Goal: Transaction & Acquisition: Download file/media

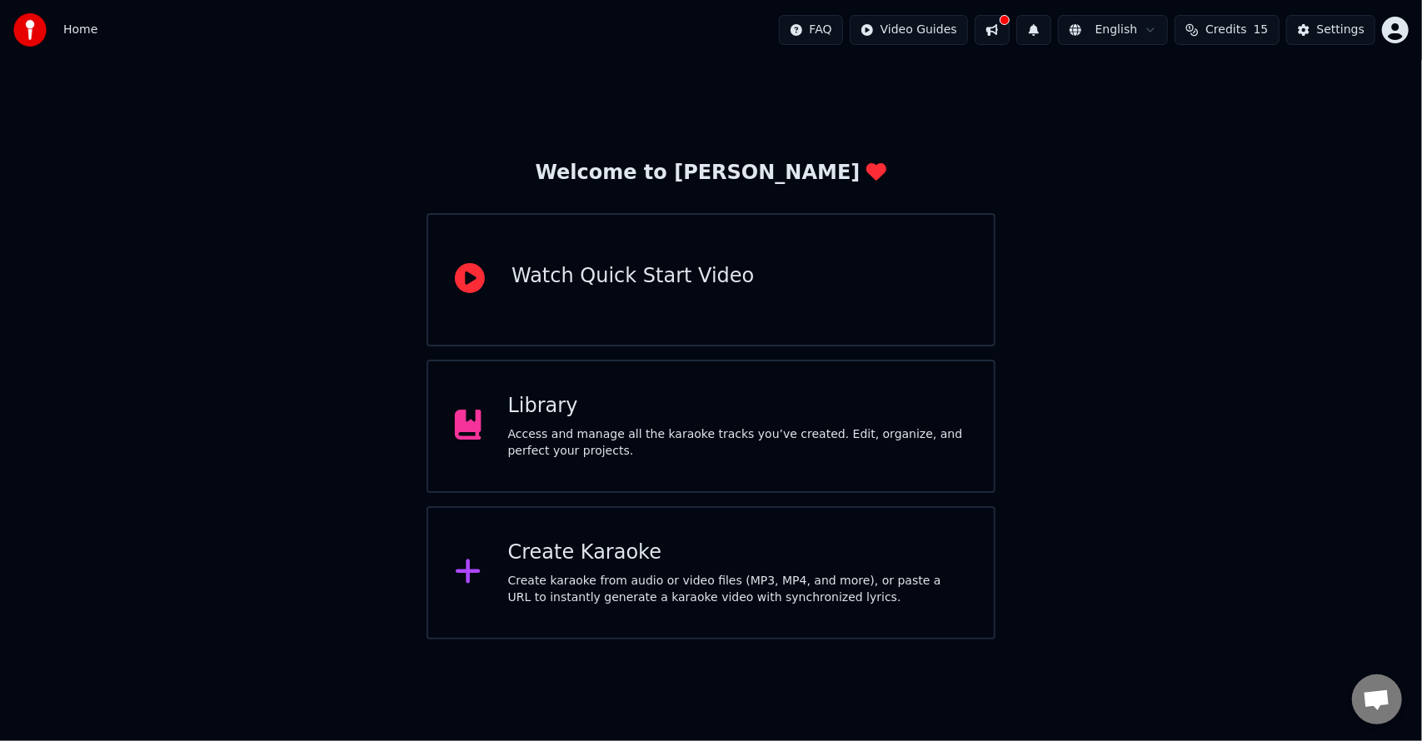
click at [676, 596] on div "Create karaoke from audio or video files (MP3, MP4, and more), or paste a URL t…" at bounding box center [737, 589] width 459 height 33
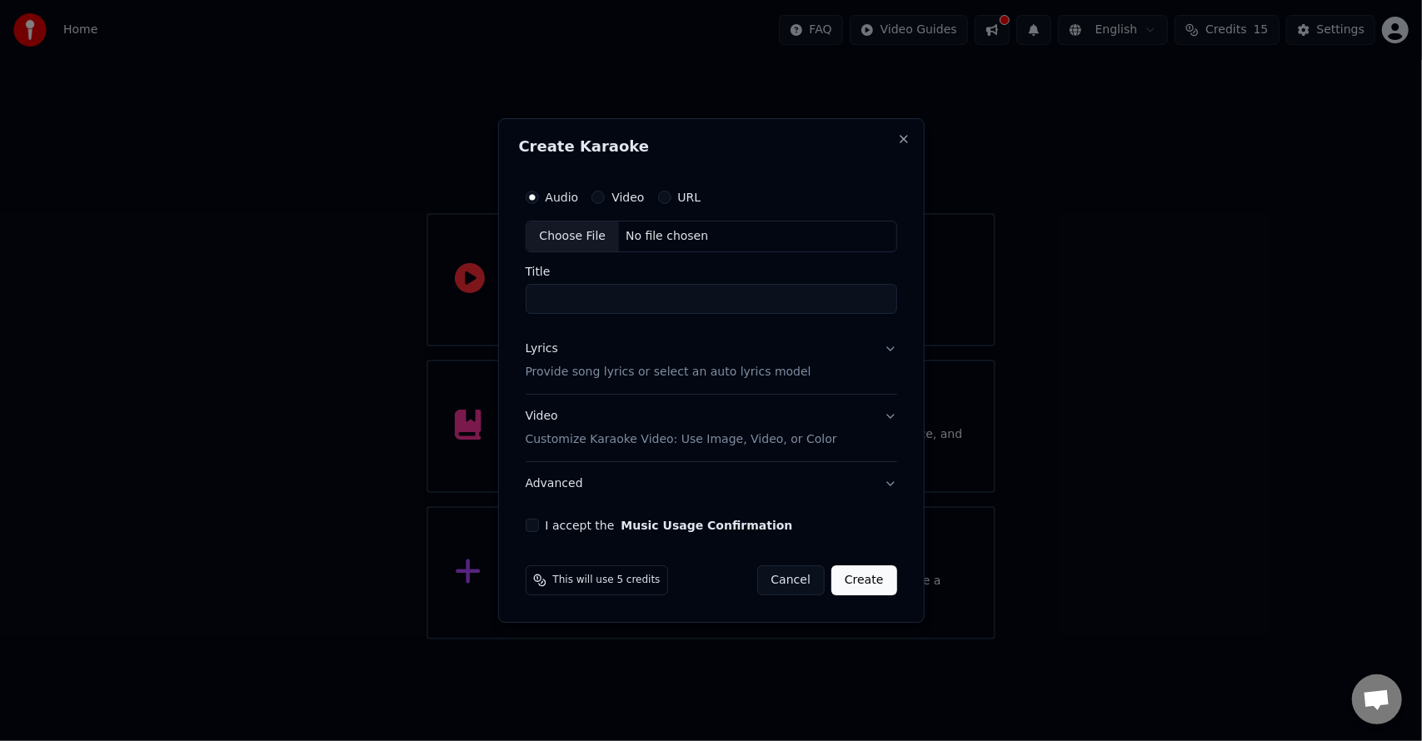
click at [587, 236] on div "Choose File" at bounding box center [573, 237] width 93 height 30
type input "**********"
click at [629, 368] on p "Provide song lyrics or select an auto lyrics model" at bounding box center [665, 372] width 286 height 17
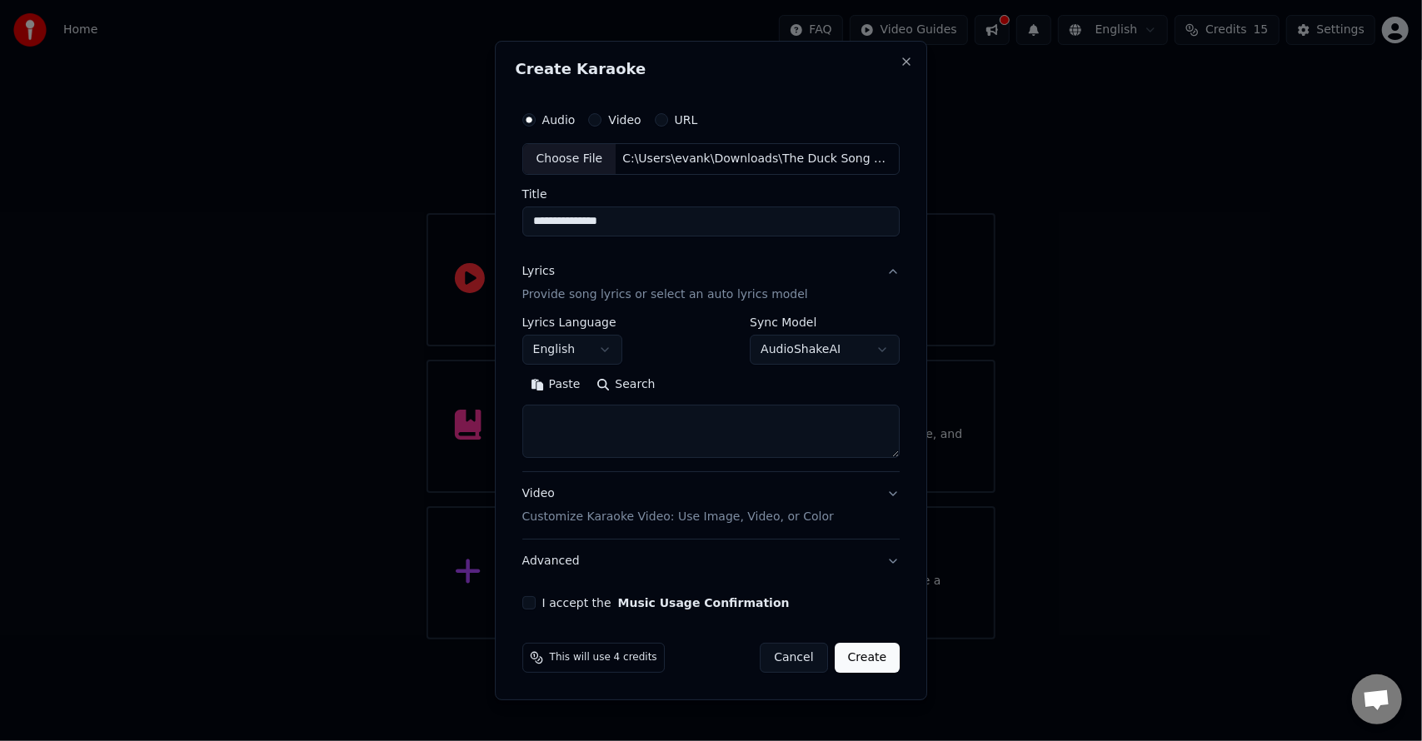
drag, startPoint x: 571, startPoint y: 383, endPoint x: 616, endPoint y: 383, distance: 44.2
click at [616, 383] on div "Paste Search" at bounding box center [711, 385] width 378 height 27
click at [616, 383] on button "Search" at bounding box center [626, 385] width 75 height 27
type textarea "**********"
click at [532, 602] on button "I accept the Music Usage Confirmation" at bounding box center [528, 602] width 13 height 13
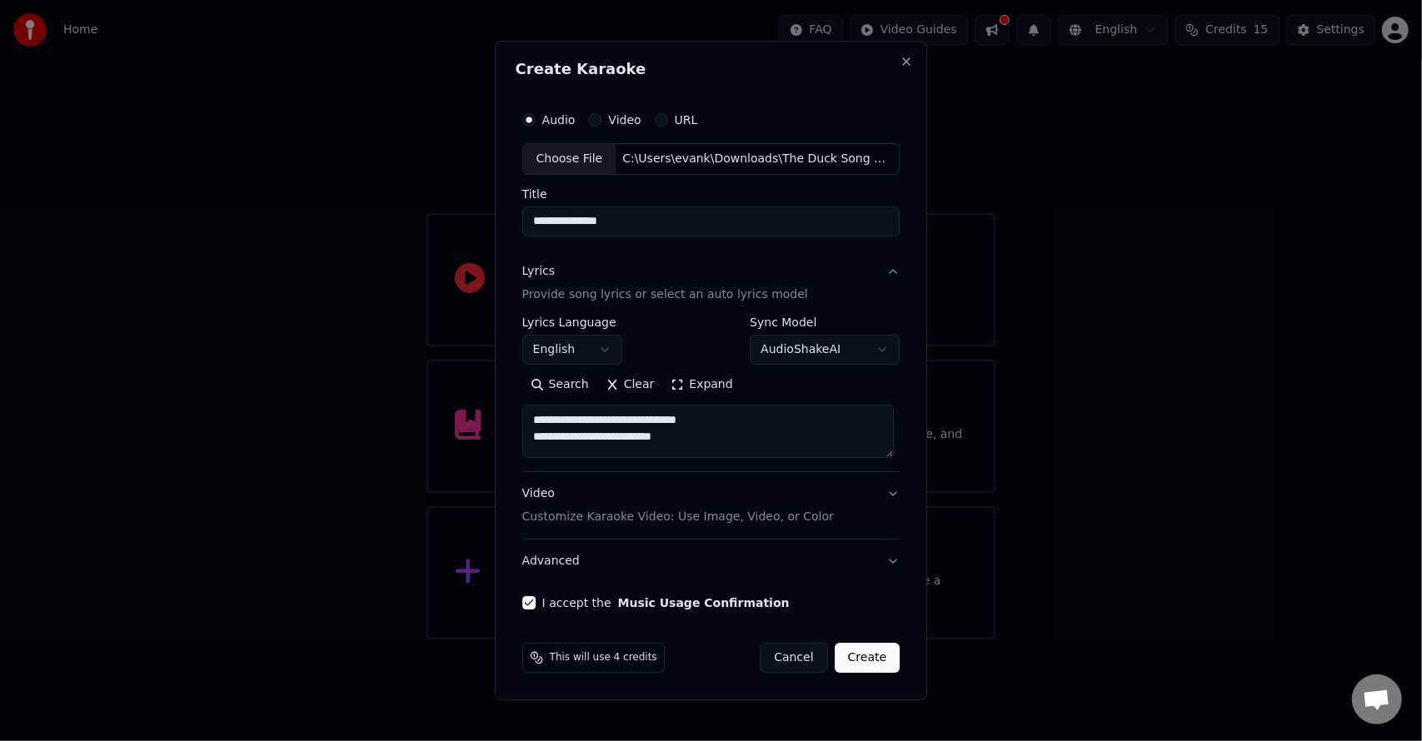
click at [858, 666] on button "Create" at bounding box center [868, 658] width 66 height 30
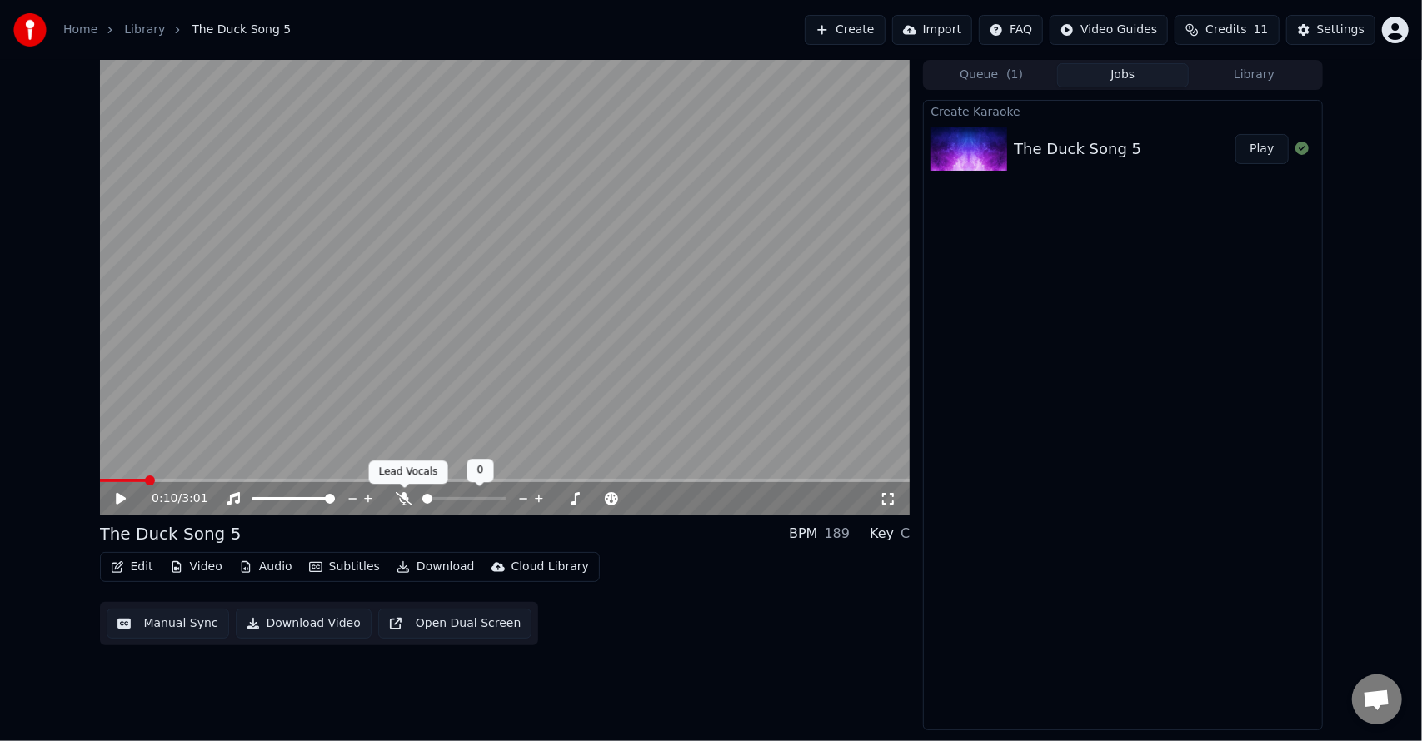
click at [407, 495] on icon at bounding box center [404, 498] width 17 height 13
click at [100, 482] on span at bounding box center [105, 481] width 10 height 10
click at [120, 492] on div "0:00 / 3:01" at bounding box center [505, 499] width 797 height 17
click at [118, 499] on icon at bounding box center [121, 499] width 10 height 12
click at [428, 357] on video at bounding box center [505, 288] width 811 height 456
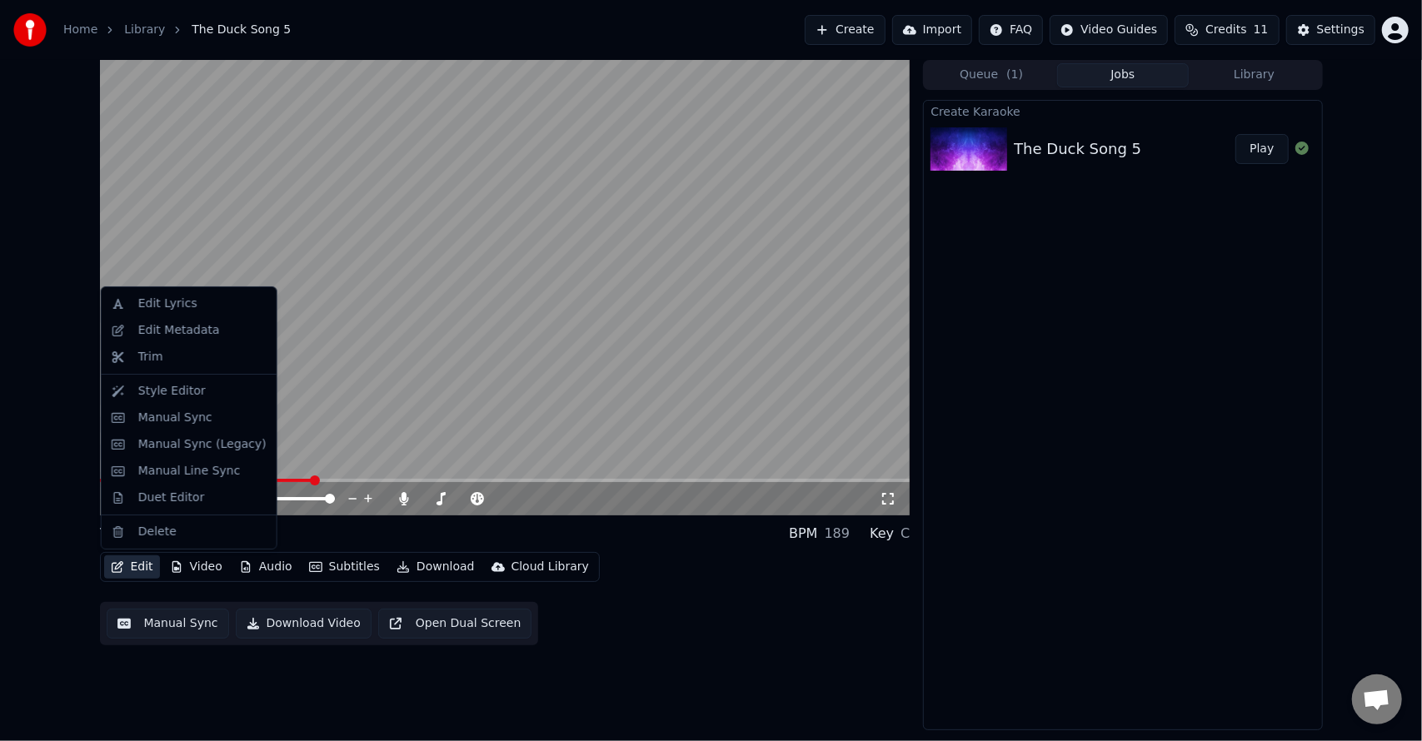
click at [132, 566] on button "Edit" at bounding box center [132, 567] width 56 height 23
click at [175, 392] on div "Style Editor" at bounding box center [171, 391] width 67 height 17
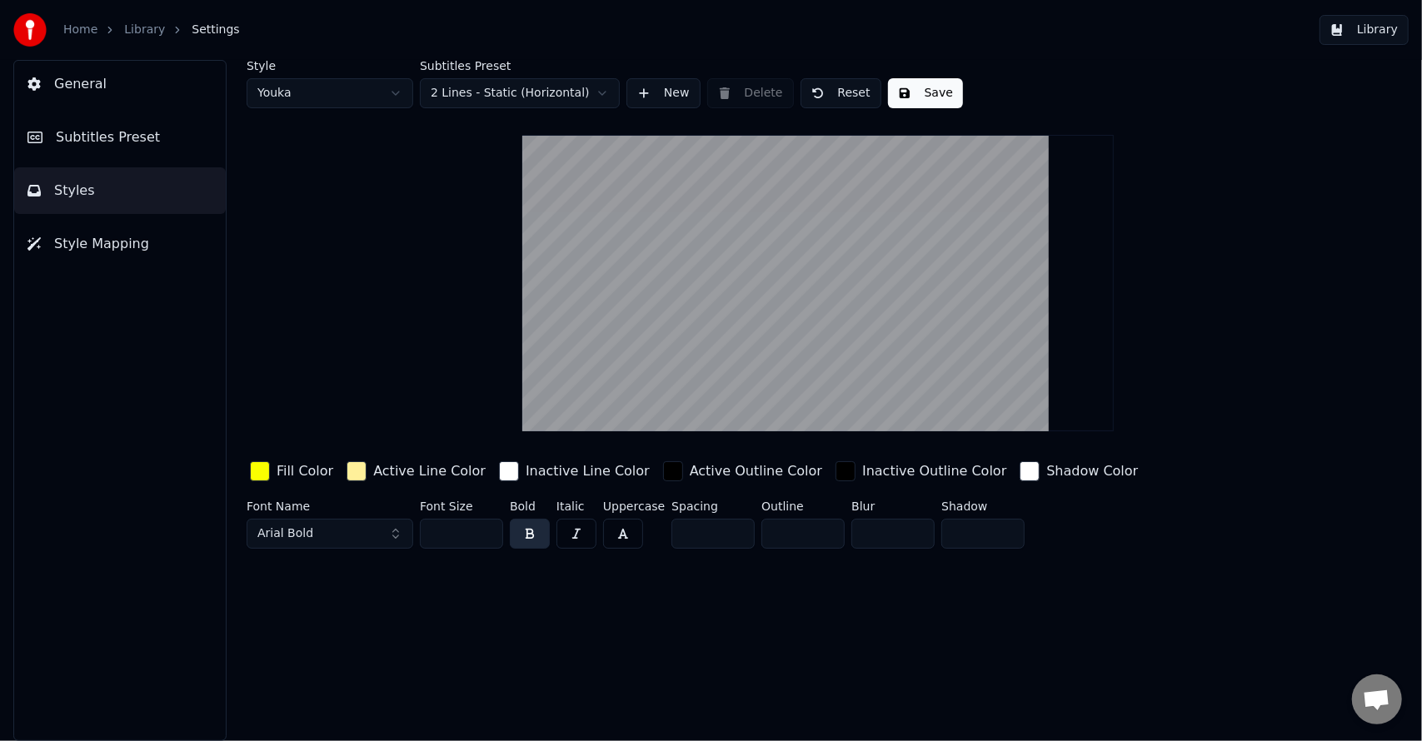
click at [144, 133] on span "Subtitles Preset" at bounding box center [108, 137] width 104 height 20
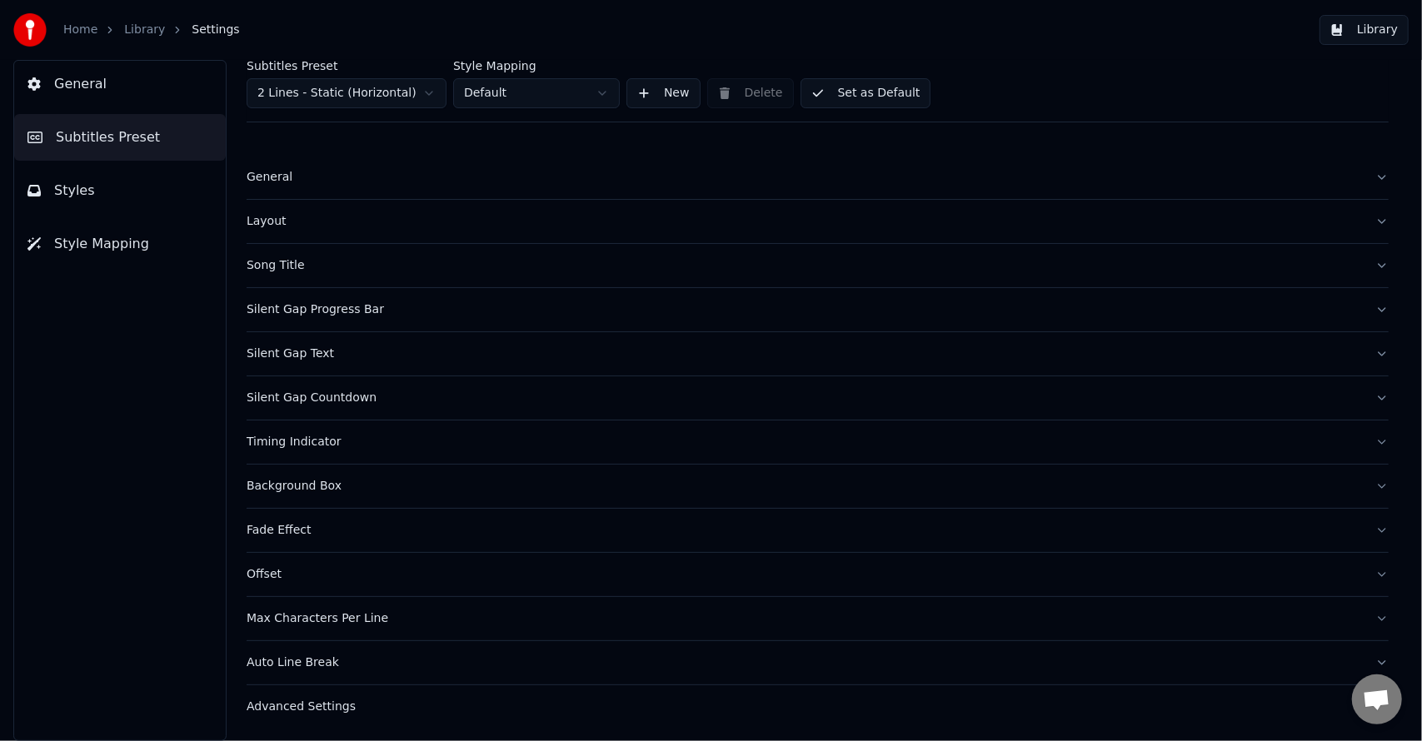
click at [144, 92] on button "General" at bounding box center [120, 84] width 212 height 47
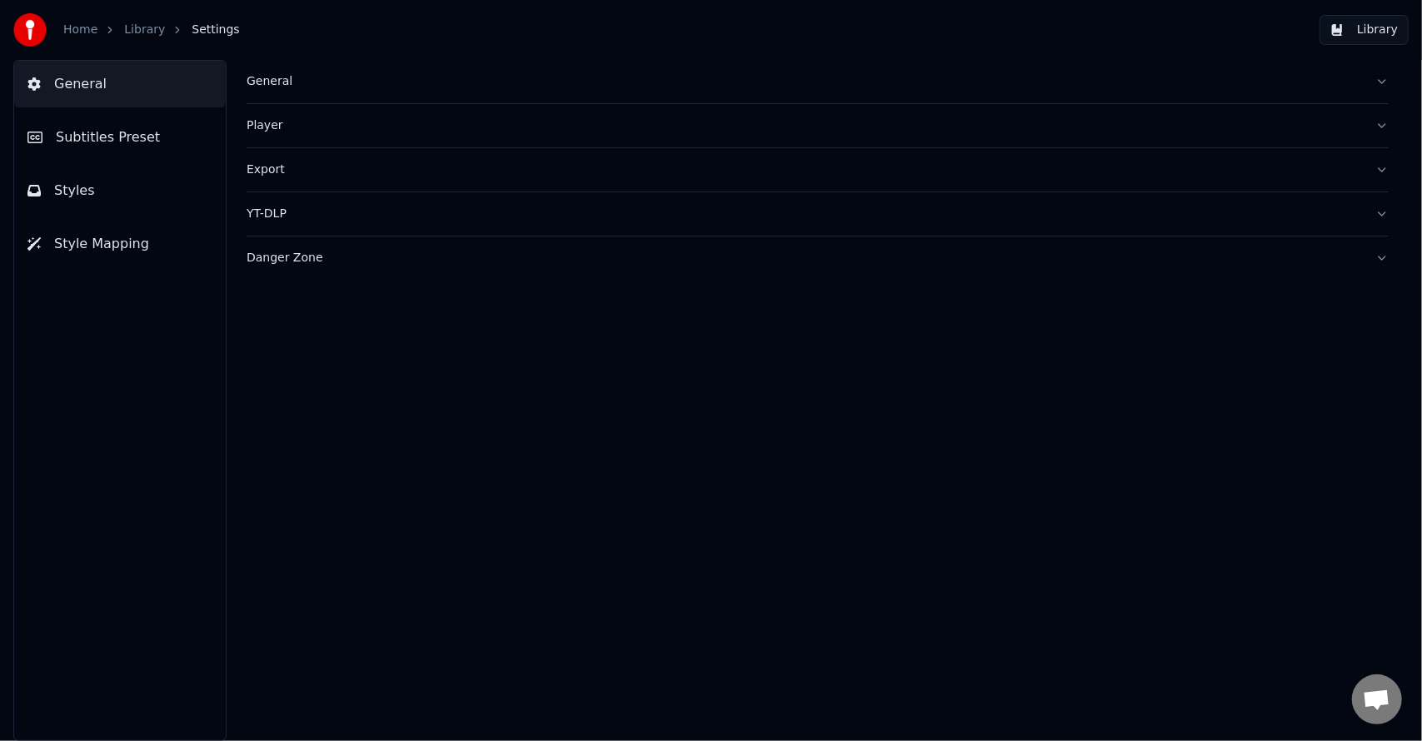
click at [115, 242] on span "Style Mapping" at bounding box center [101, 244] width 95 height 20
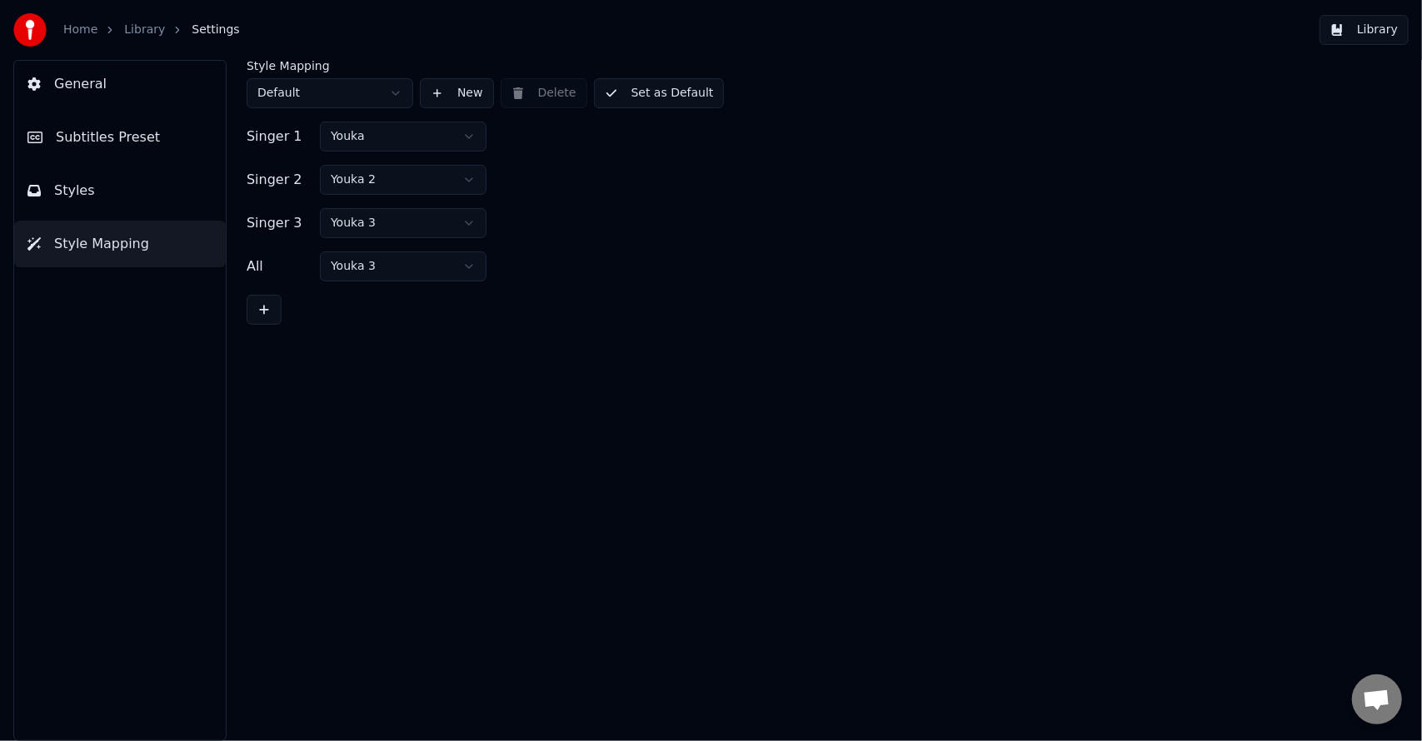
click at [127, 207] on button "Styles" at bounding box center [120, 190] width 212 height 47
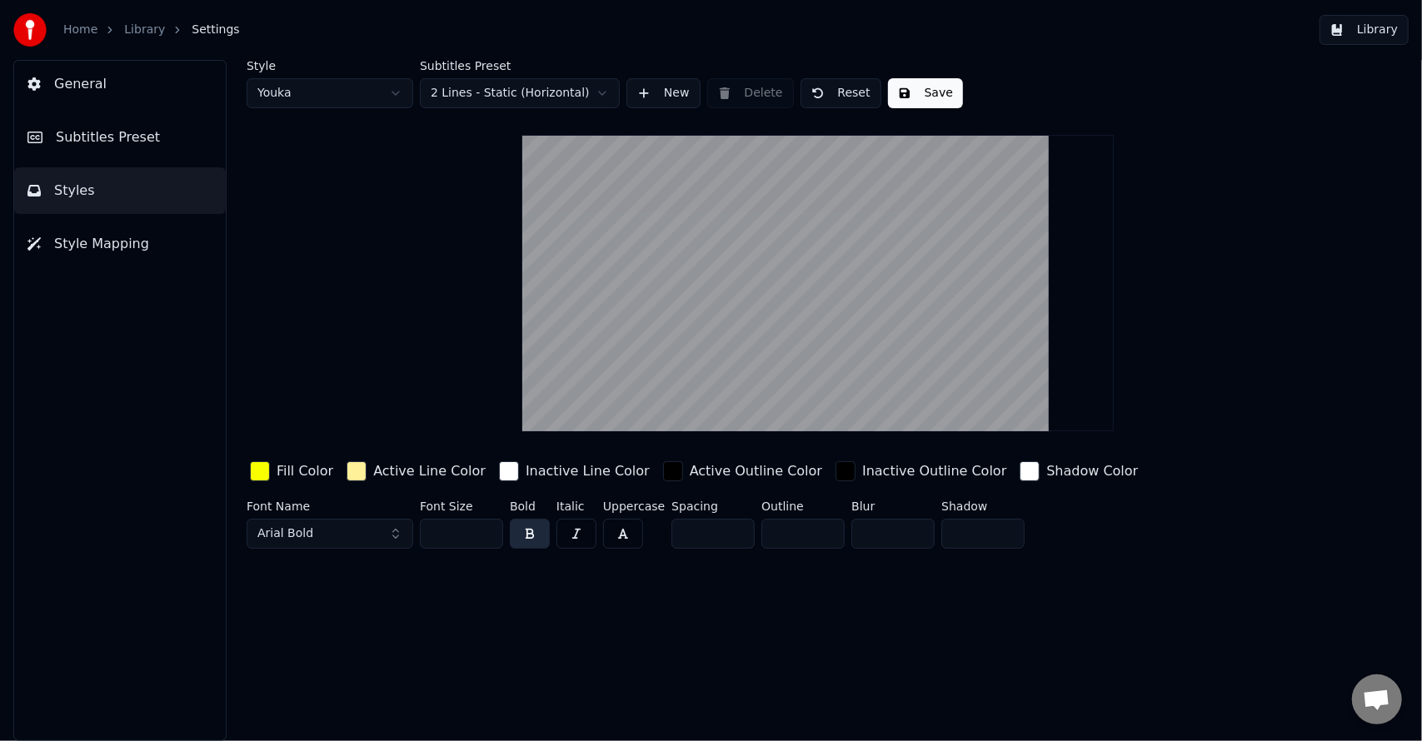
click at [142, 26] on link "Library" at bounding box center [144, 30] width 41 height 17
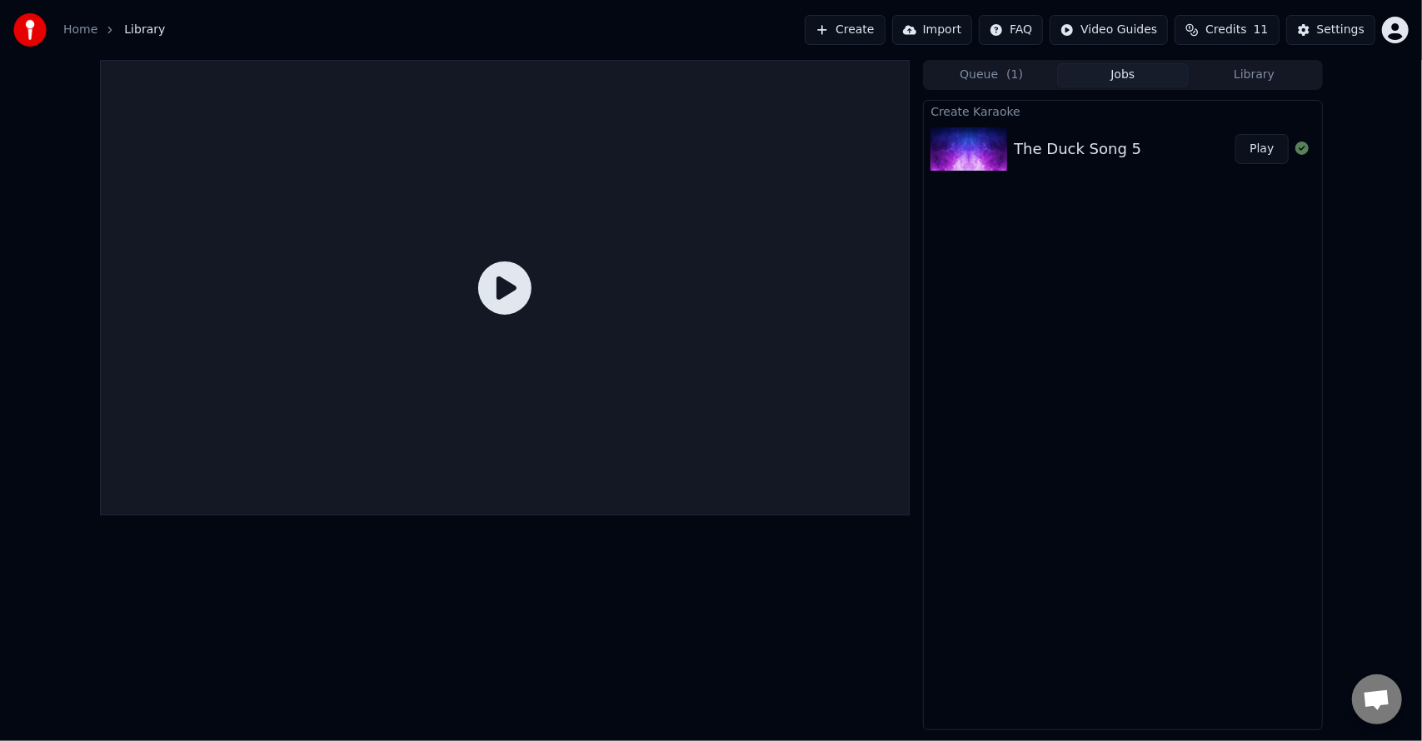
click at [1004, 138] on img at bounding box center [969, 148] width 77 height 43
click at [493, 290] on icon at bounding box center [504, 288] width 53 height 53
click at [1102, 142] on div "The Duck Song 5" at bounding box center [1077, 148] width 127 height 23
click at [1269, 144] on button "Play" at bounding box center [1261, 149] width 52 height 30
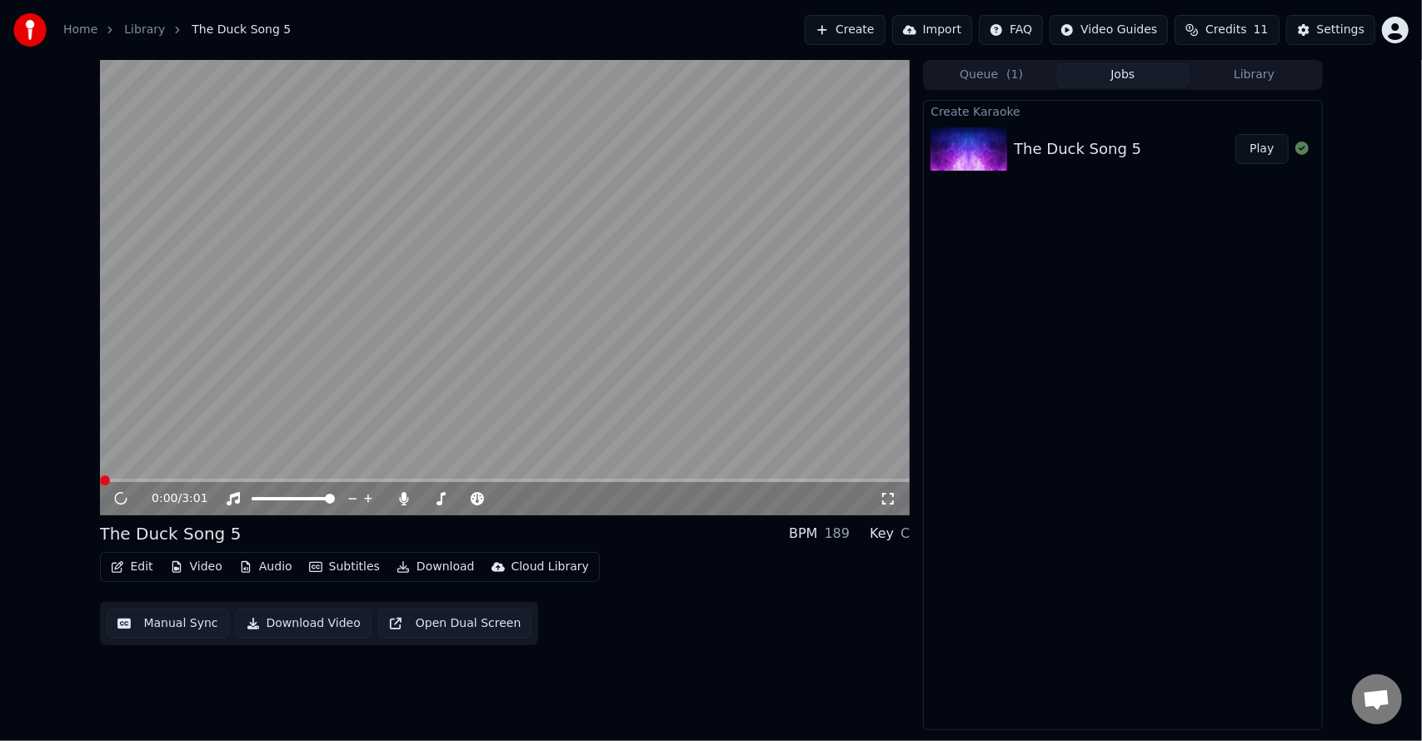
click at [591, 292] on video at bounding box center [505, 288] width 811 height 456
click at [117, 498] on icon at bounding box center [121, 499] width 8 height 10
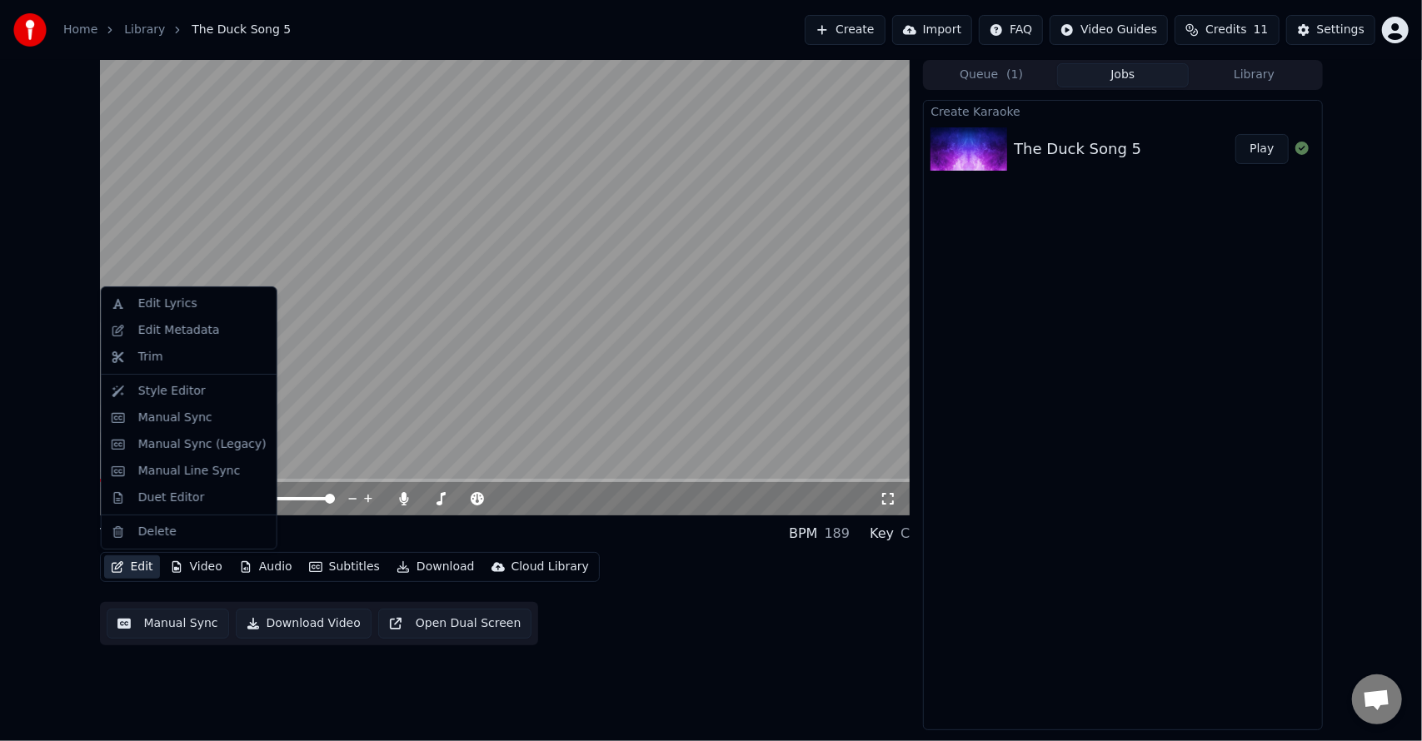
click at [128, 568] on button "Edit" at bounding box center [132, 567] width 56 height 23
click at [176, 325] on div "Edit Metadata" at bounding box center [179, 330] width 82 height 17
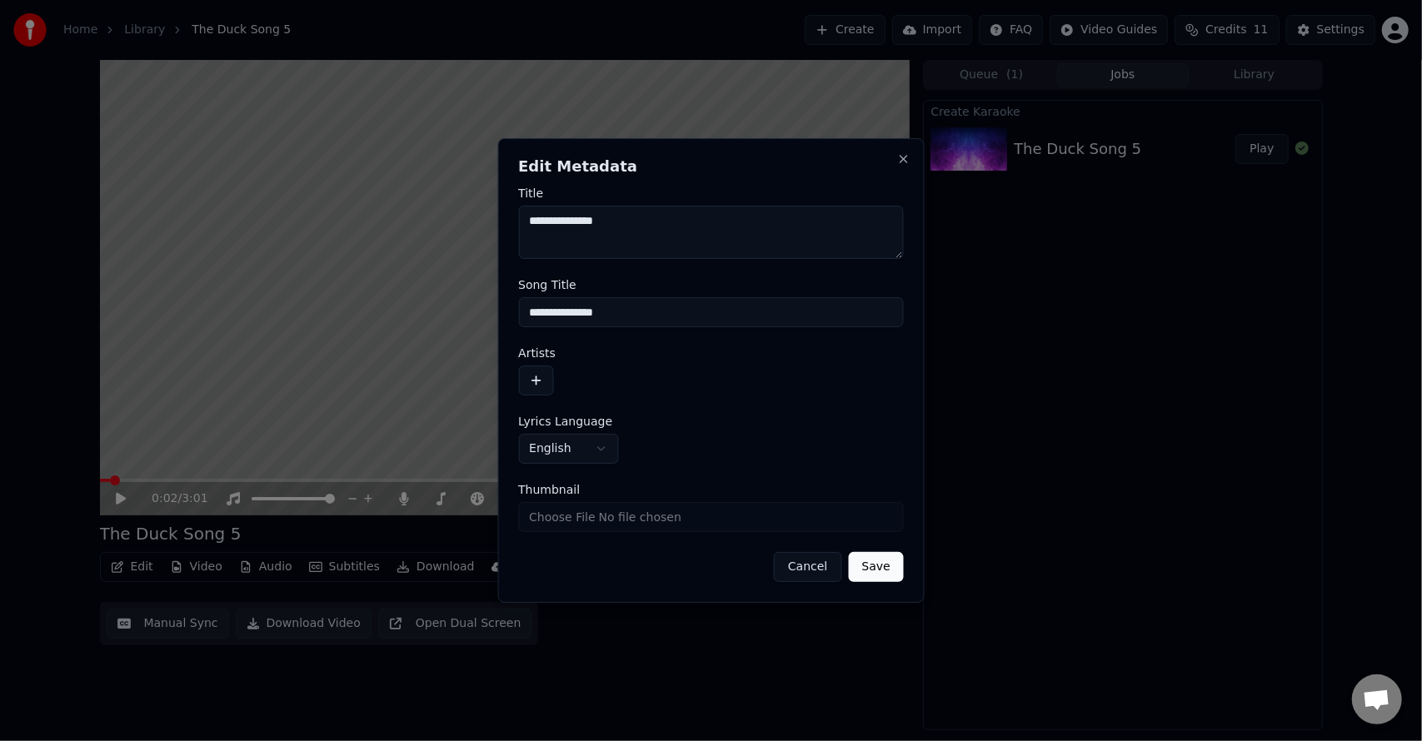
click at [529, 384] on button "button" at bounding box center [535, 381] width 35 height 30
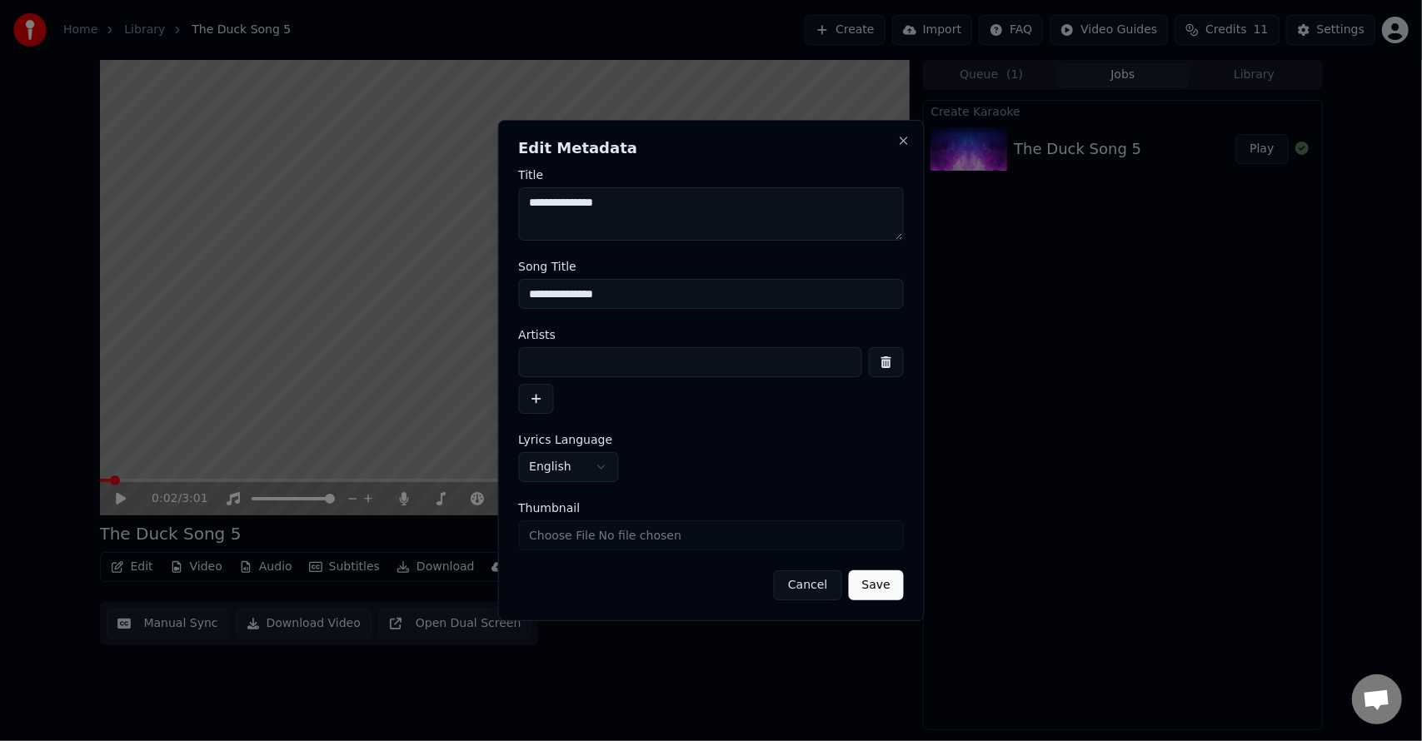
click at [586, 351] on input at bounding box center [690, 362] width 344 height 30
type input "**********"
click at [878, 590] on button "Save" at bounding box center [875, 586] width 55 height 30
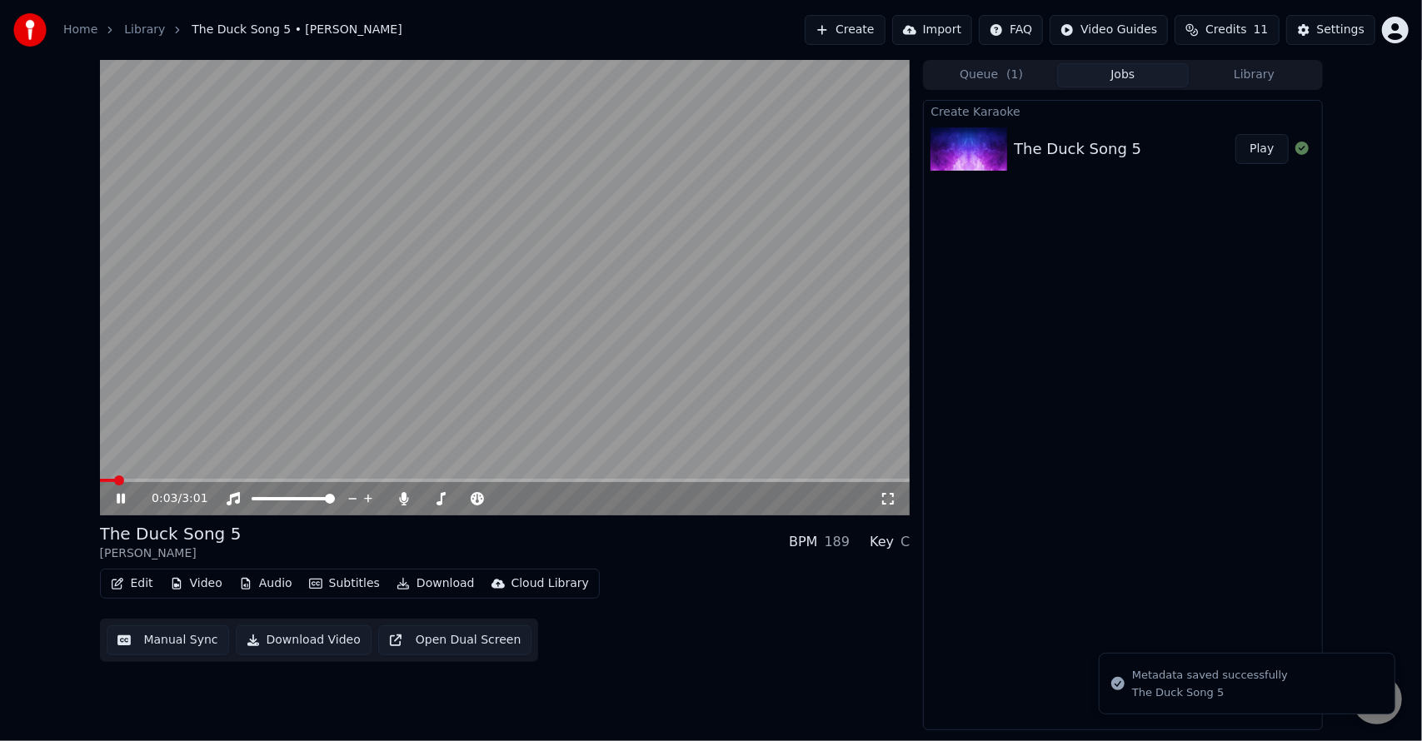
click at [125, 505] on icon at bounding box center [132, 498] width 39 height 13
click at [152, 576] on button "Edit" at bounding box center [132, 583] width 56 height 23
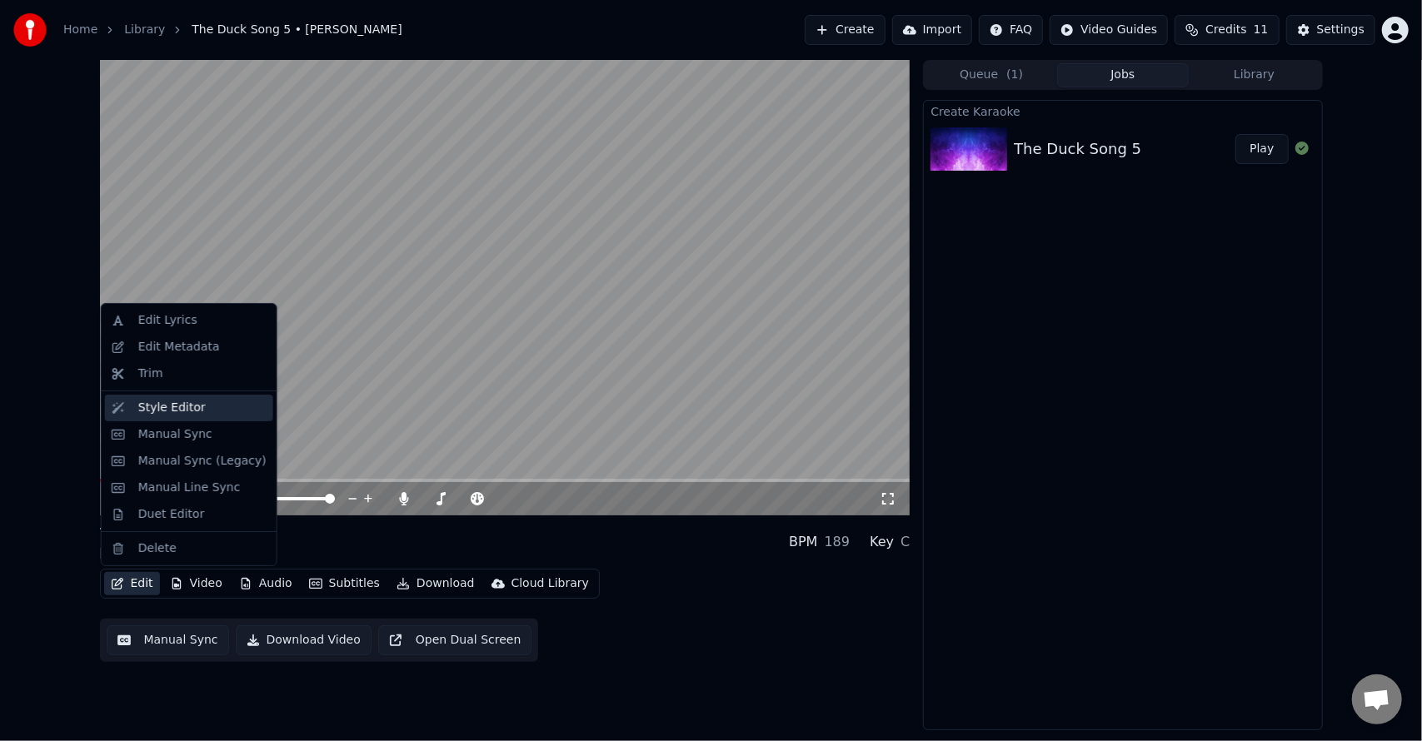
click at [170, 410] on div "Style Editor" at bounding box center [171, 408] width 67 height 17
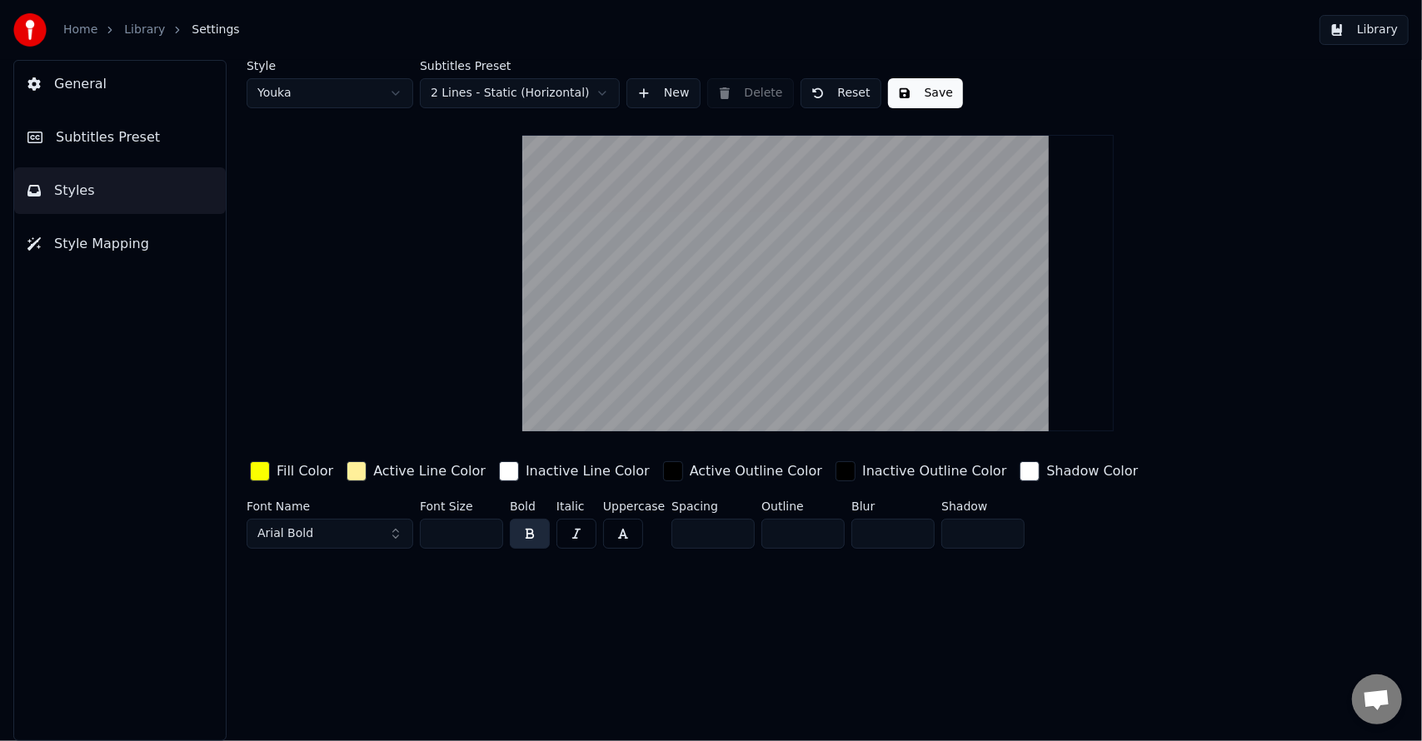
click at [350, 464] on div "button" at bounding box center [357, 472] width 20 height 20
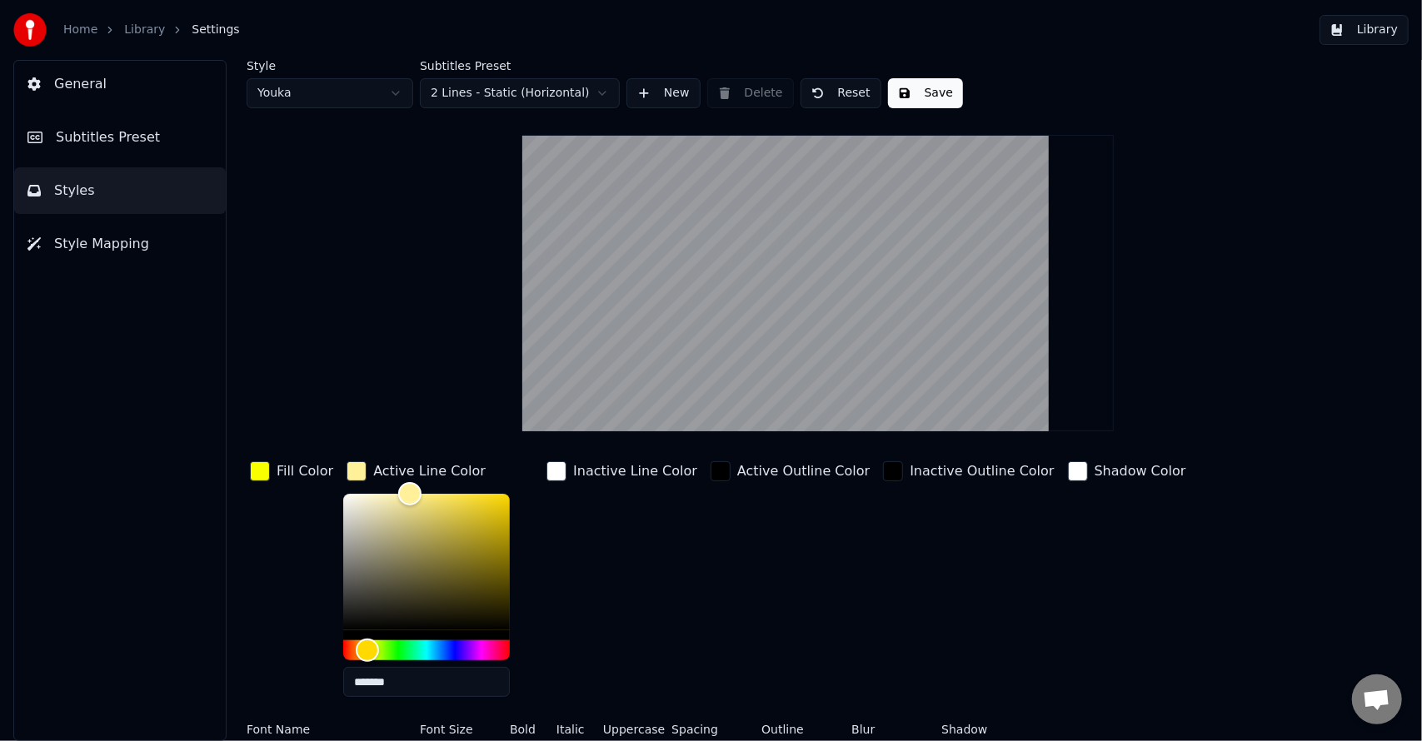
click at [263, 470] on div "button" at bounding box center [260, 472] width 20 height 20
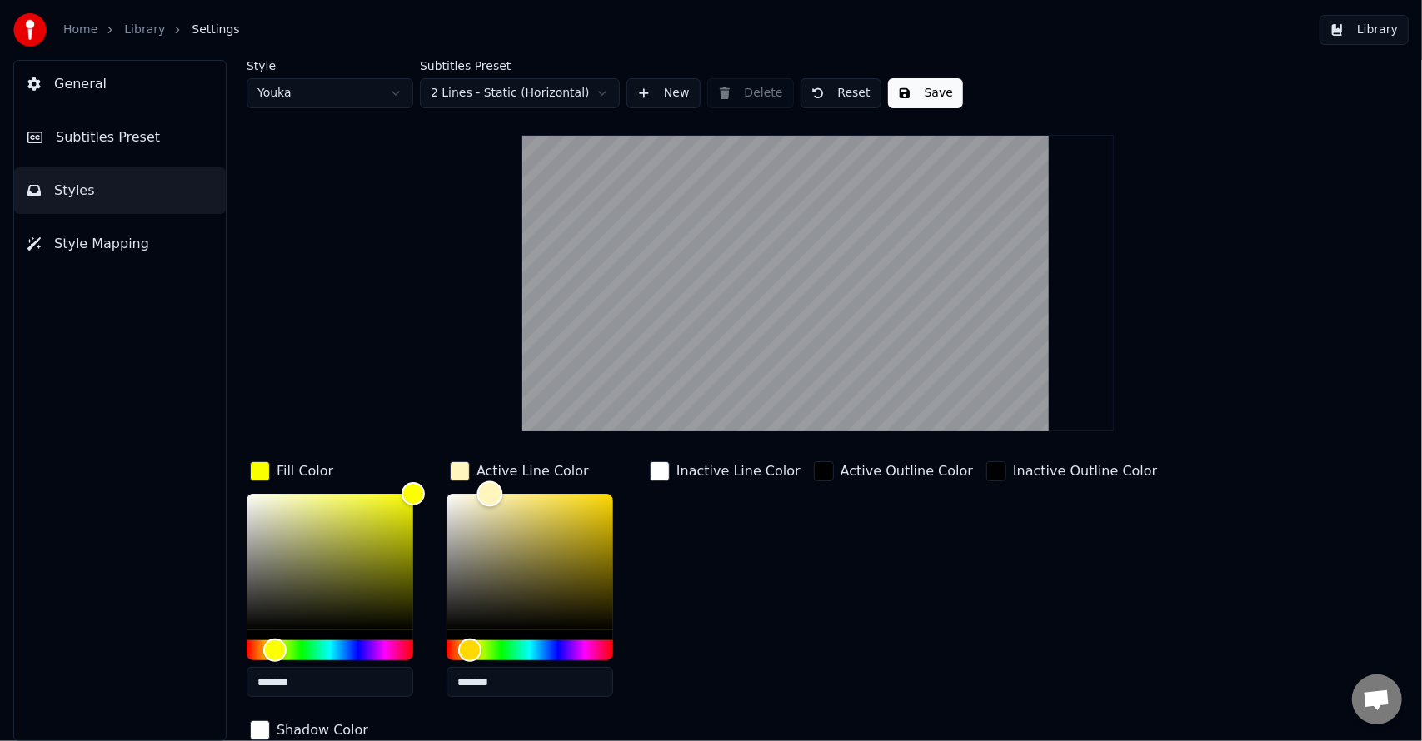
drag, startPoint x: 512, startPoint y: 492, endPoint x: 484, endPoint y: 492, distance: 28.3
click at [484, 492] on div "Color" at bounding box center [490, 495] width 26 height 26
type input "*******"
click at [482, 491] on div "Color" at bounding box center [484, 495] width 26 height 26
click at [906, 91] on button "Save" at bounding box center [925, 93] width 75 height 30
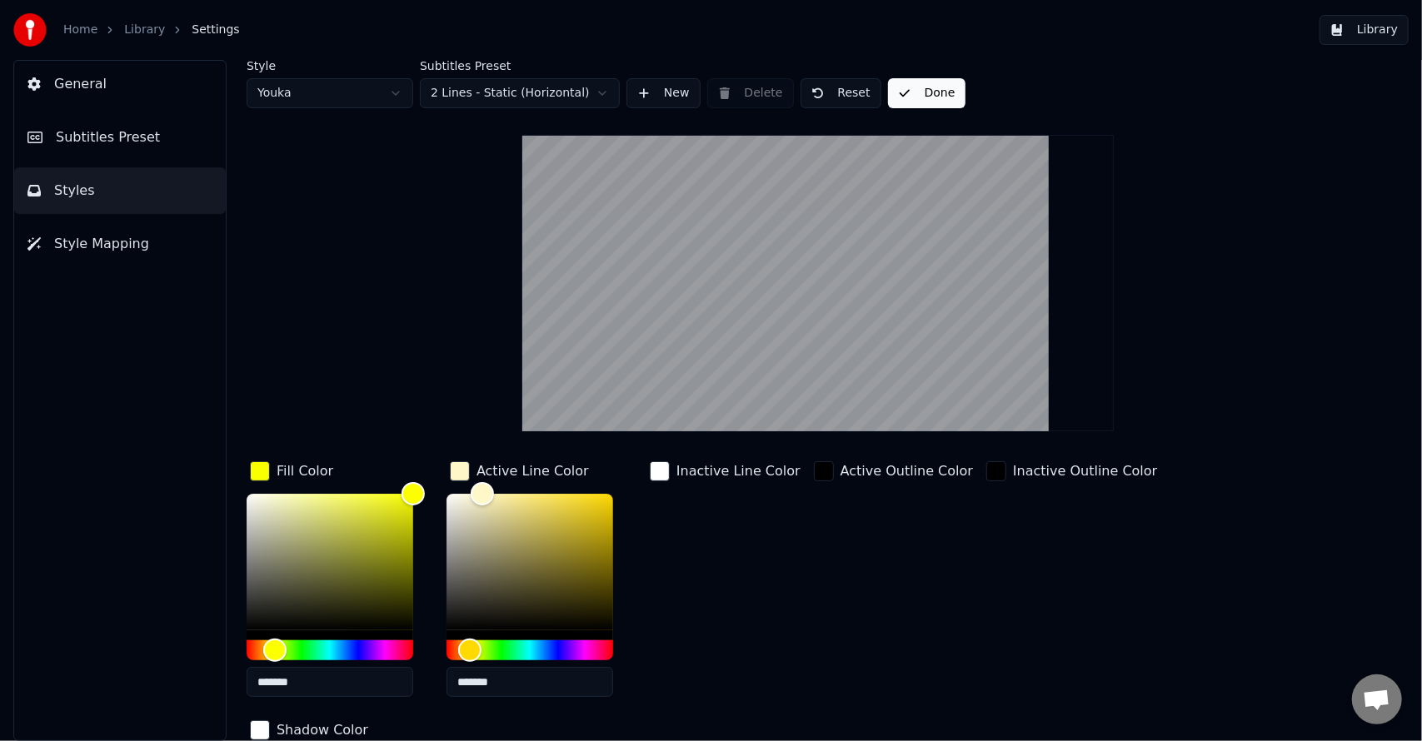
click at [136, 27] on link "Library" at bounding box center [144, 30] width 41 height 17
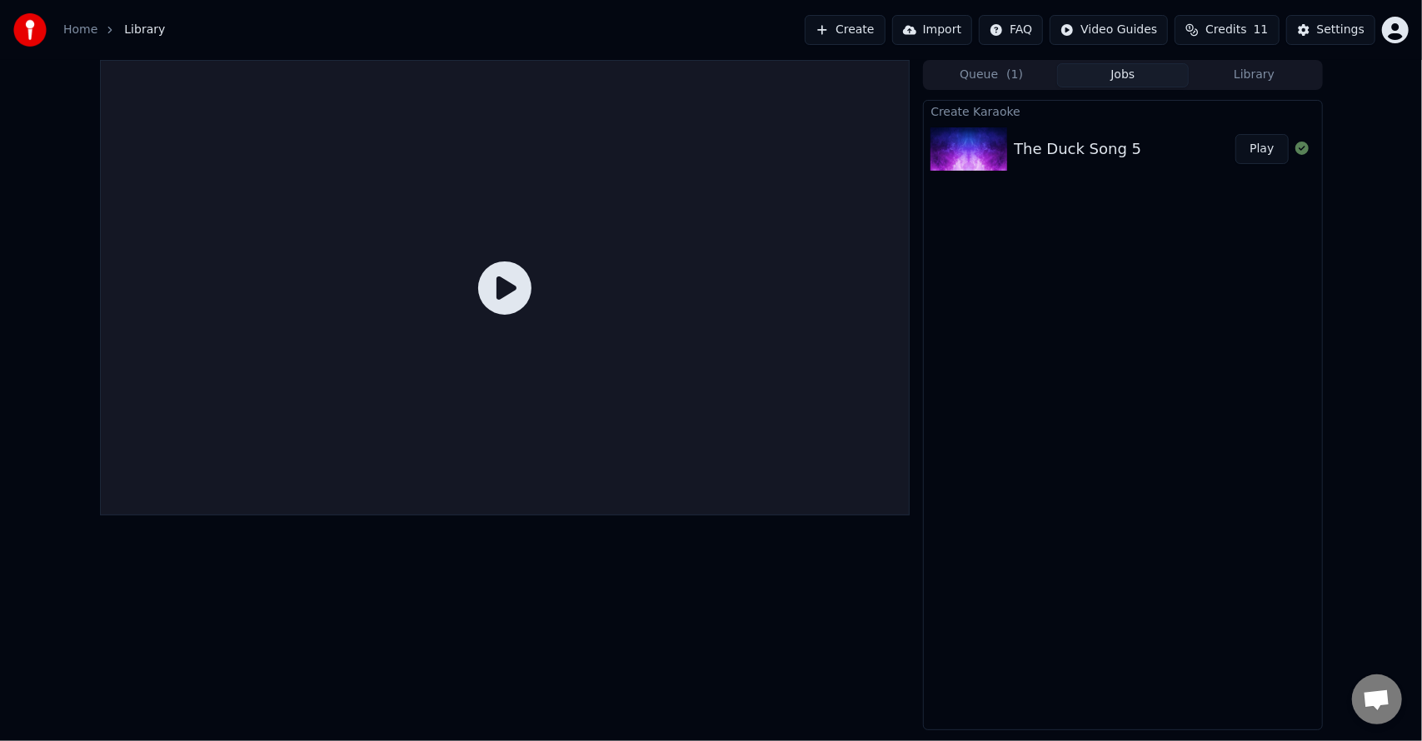
click at [1258, 143] on button "Play" at bounding box center [1261, 149] width 52 height 30
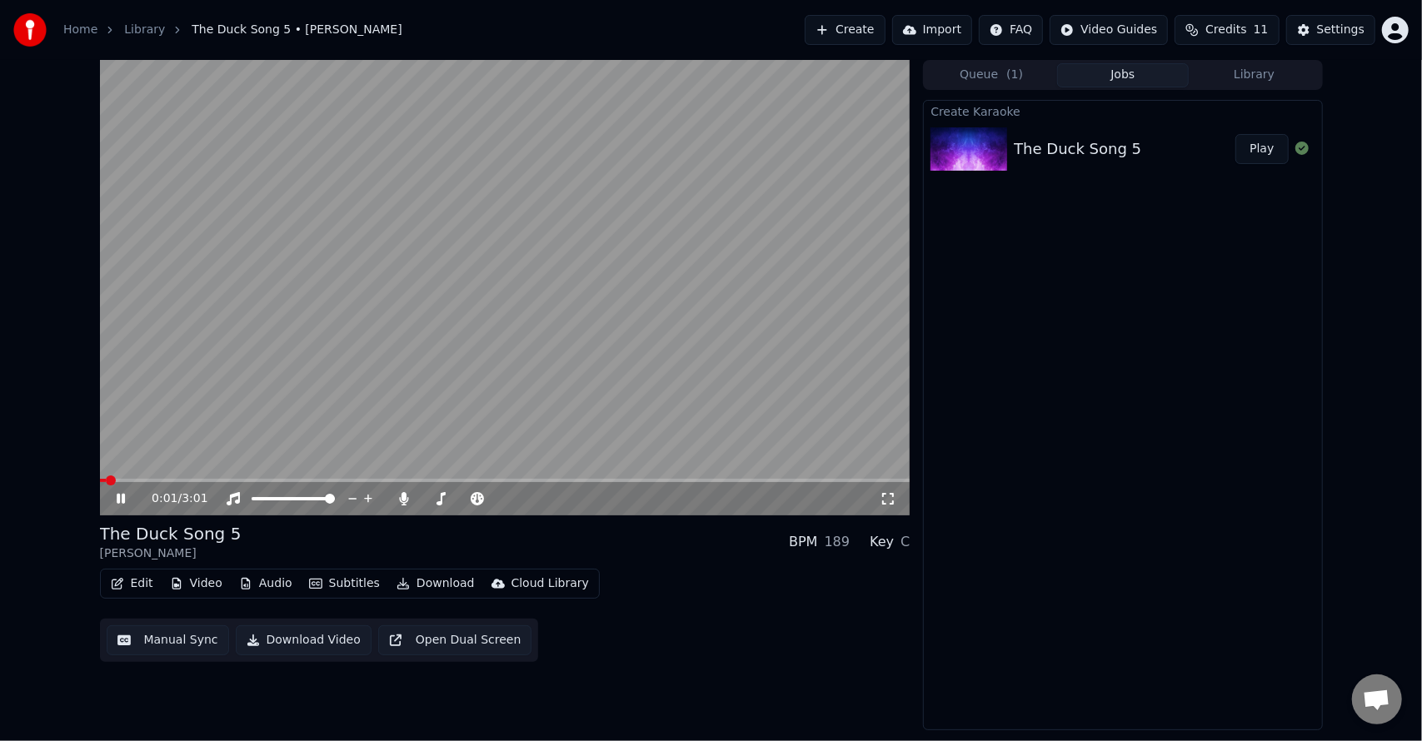
click at [247, 436] on video at bounding box center [505, 288] width 811 height 456
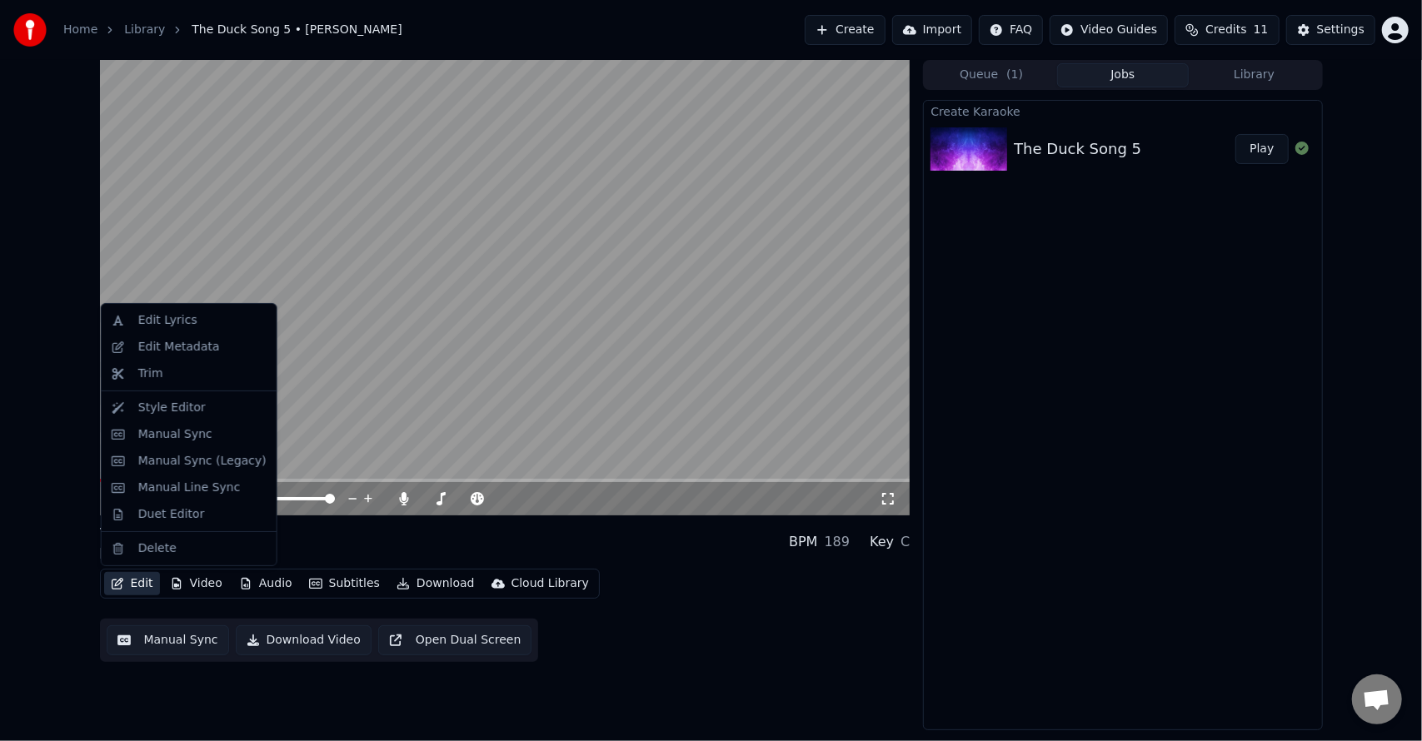
click at [142, 586] on button "Edit" at bounding box center [132, 583] width 56 height 23
click at [167, 407] on div "Style Editor" at bounding box center [171, 408] width 67 height 17
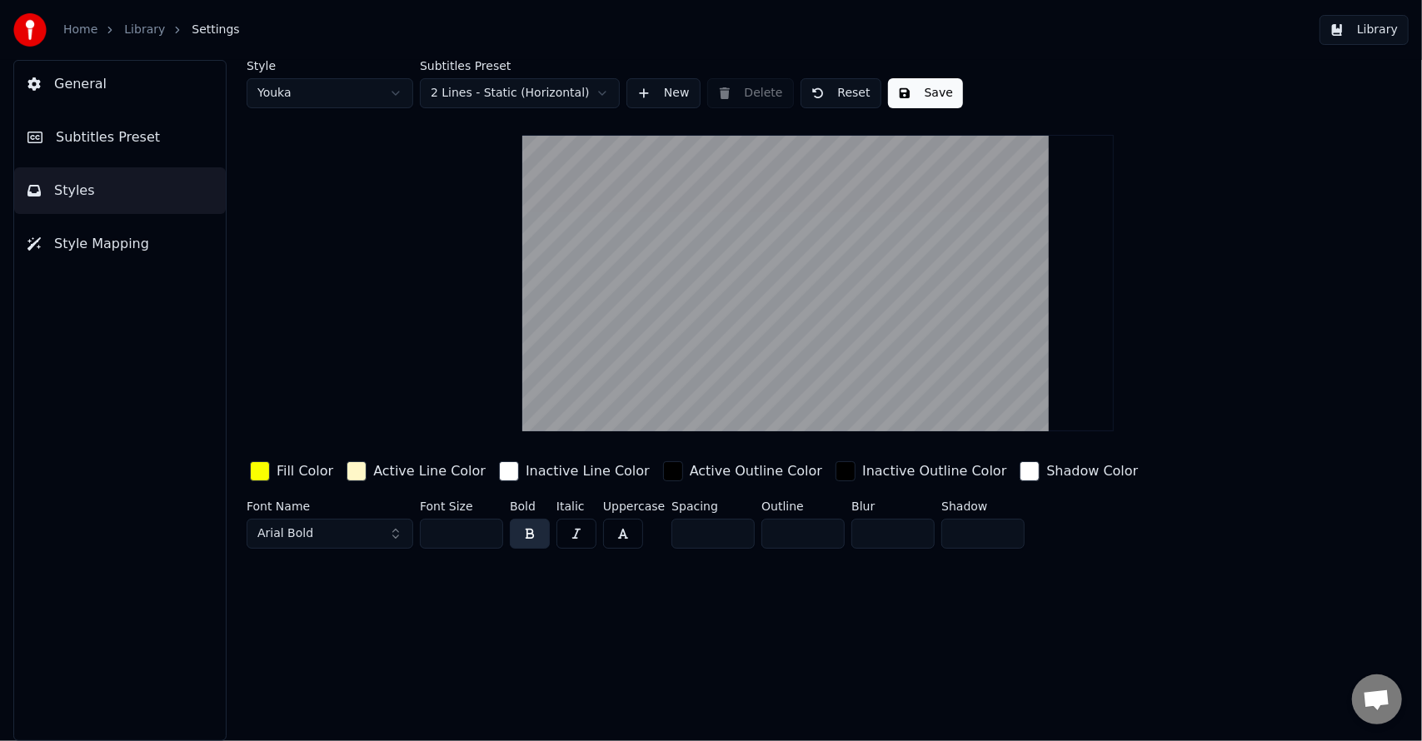
click at [164, 255] on button "Style Mapping" at bounding box center [120, 244] width 212 height 47
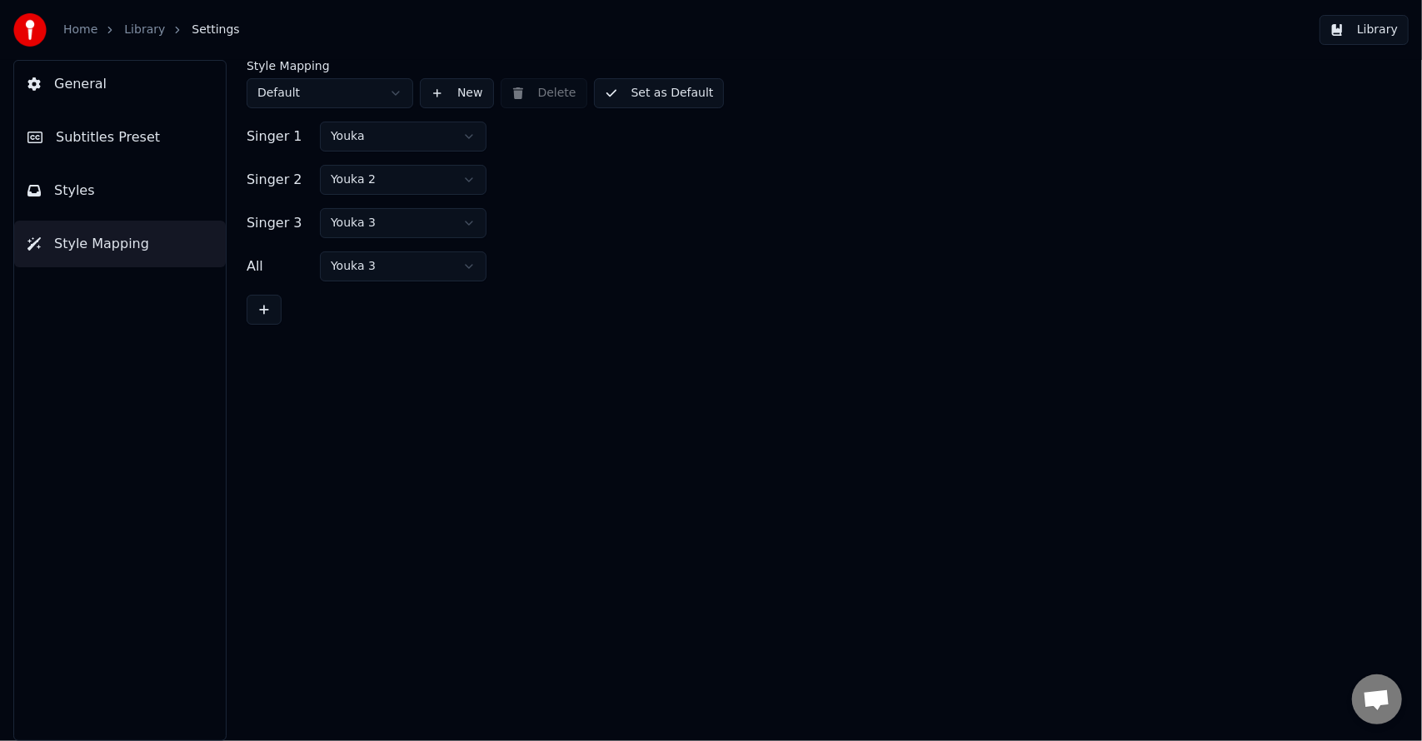
click at [173, 147] on button "Subtitles Preset" at bounding box center [120, 137] width 212 height 47
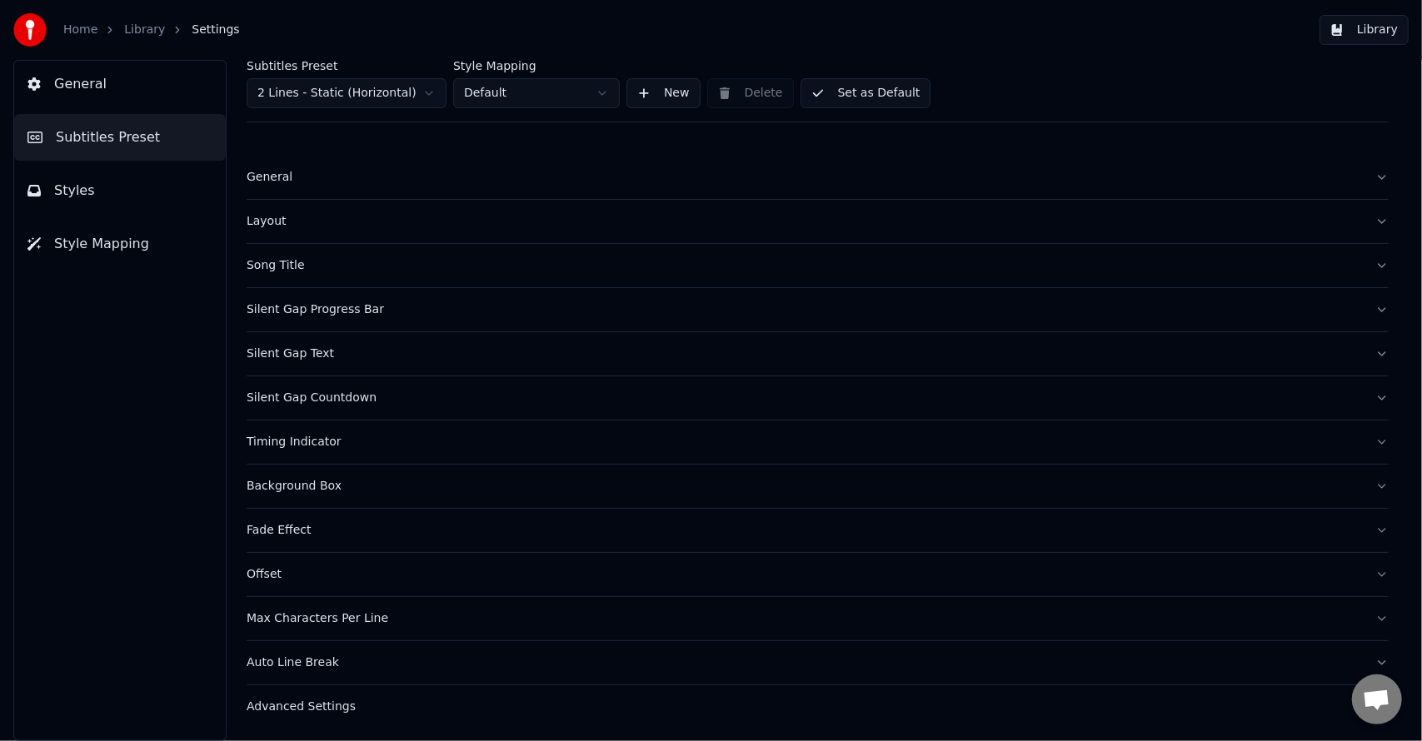
click at [154, 97] on button "General" at bounding box center [120, 84] width 212 height 47
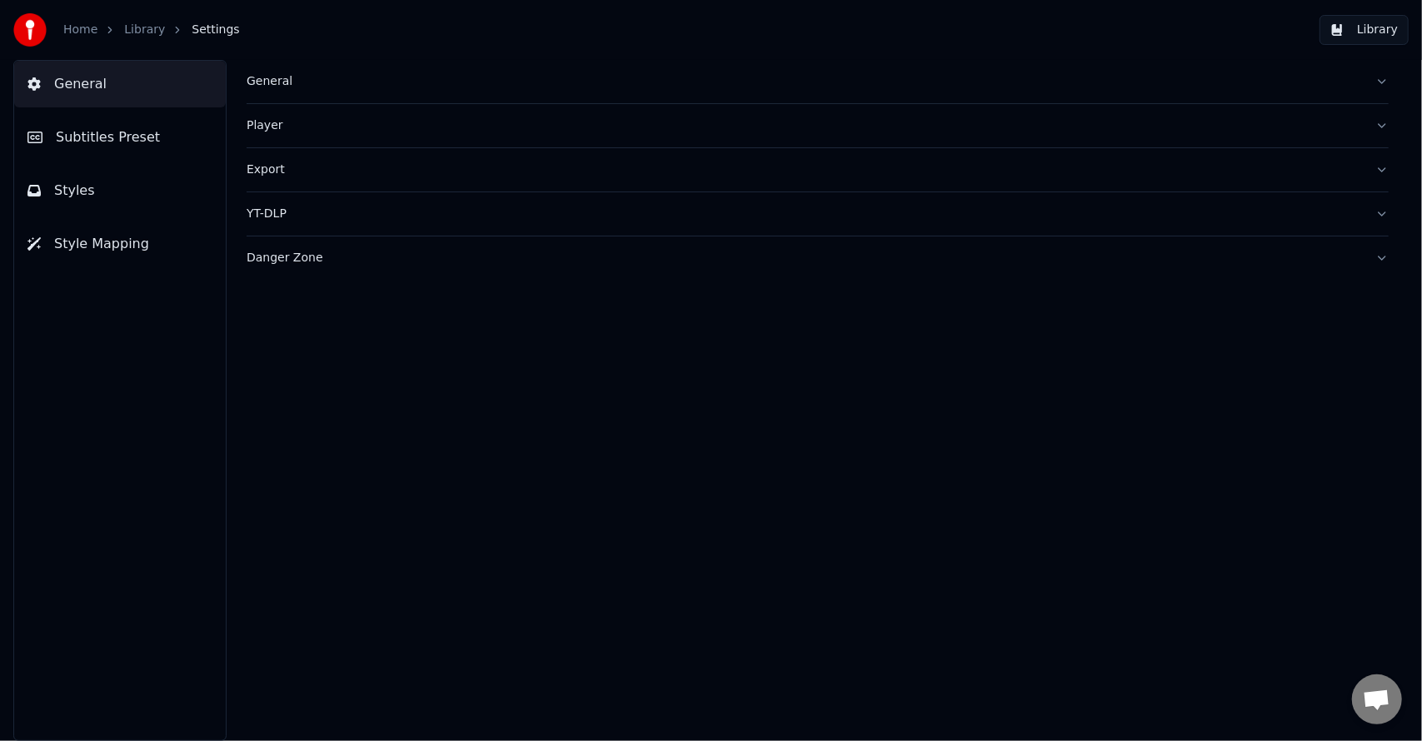
click at [128, 201] on button "Styles" at bounding box center [120, 190] width 212 height 47
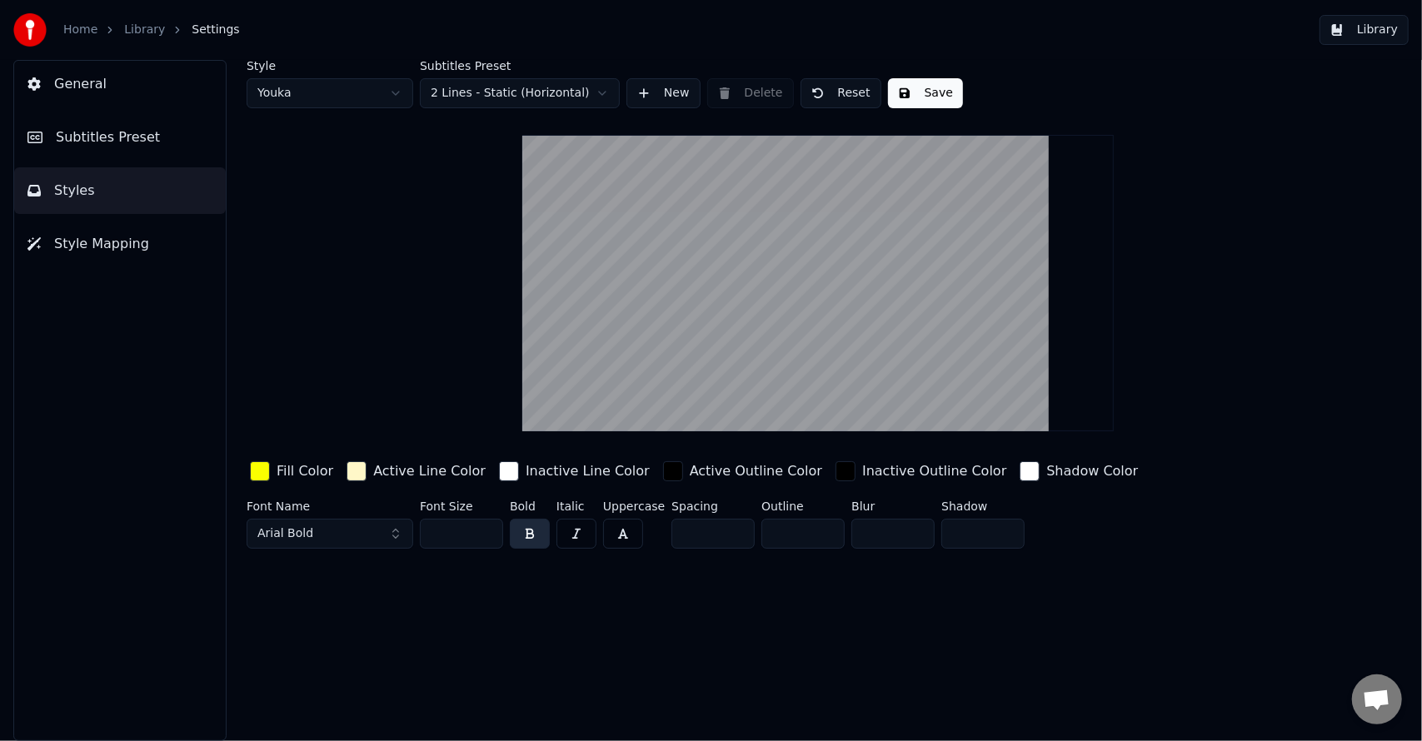
click at [126, 247] on span "Style Mapping" at bounding box center [101, 244] width 95 height 20
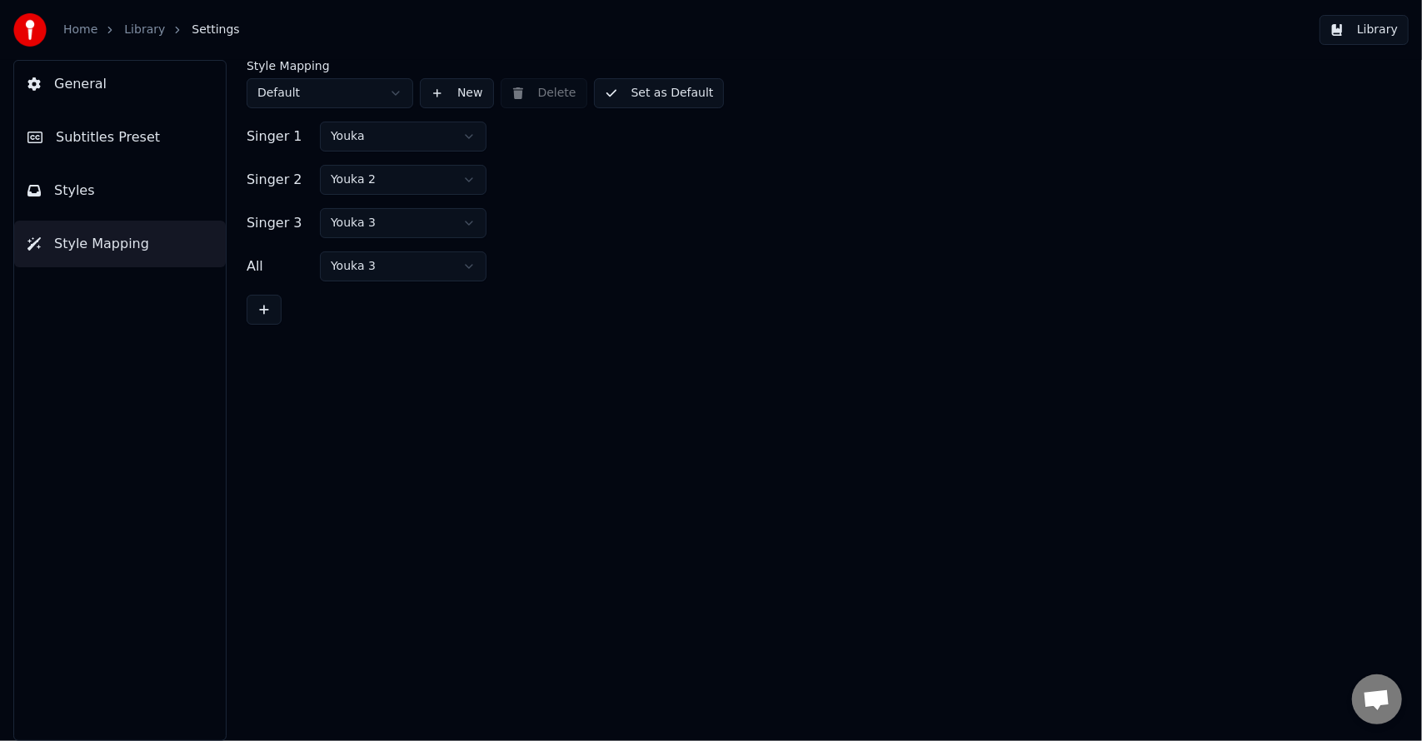
click at [129, 191] on button "Styles" at bounding box center [120, 190] width 212 height 47
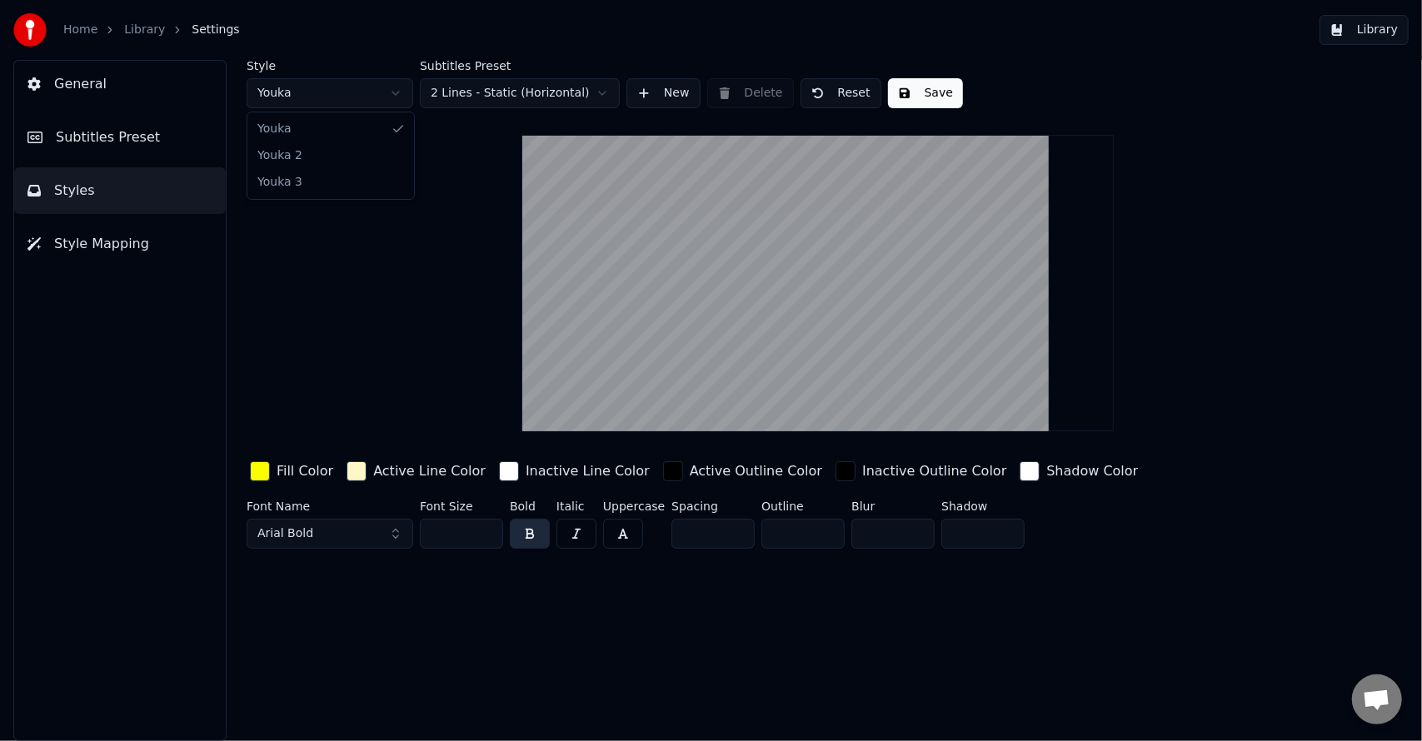
click at [290, 83] on html "Home Library Settings Library General Subtitles Preset Styles Style Mapping Sty…" at bounding box center [711, 370] width 1422 height 741
click at [323, 90] on html "Home Library Settings Library General Subtitles Preset Styles Style Mapping Sty…" at bounding box center [711, 370] width 1422 height 741
click at [322, 97] on html "Home Library Settings Library General Subtitles Preset Styles Style Mapping Sty…" at bounding box center [711, 370] width 1422 height 741
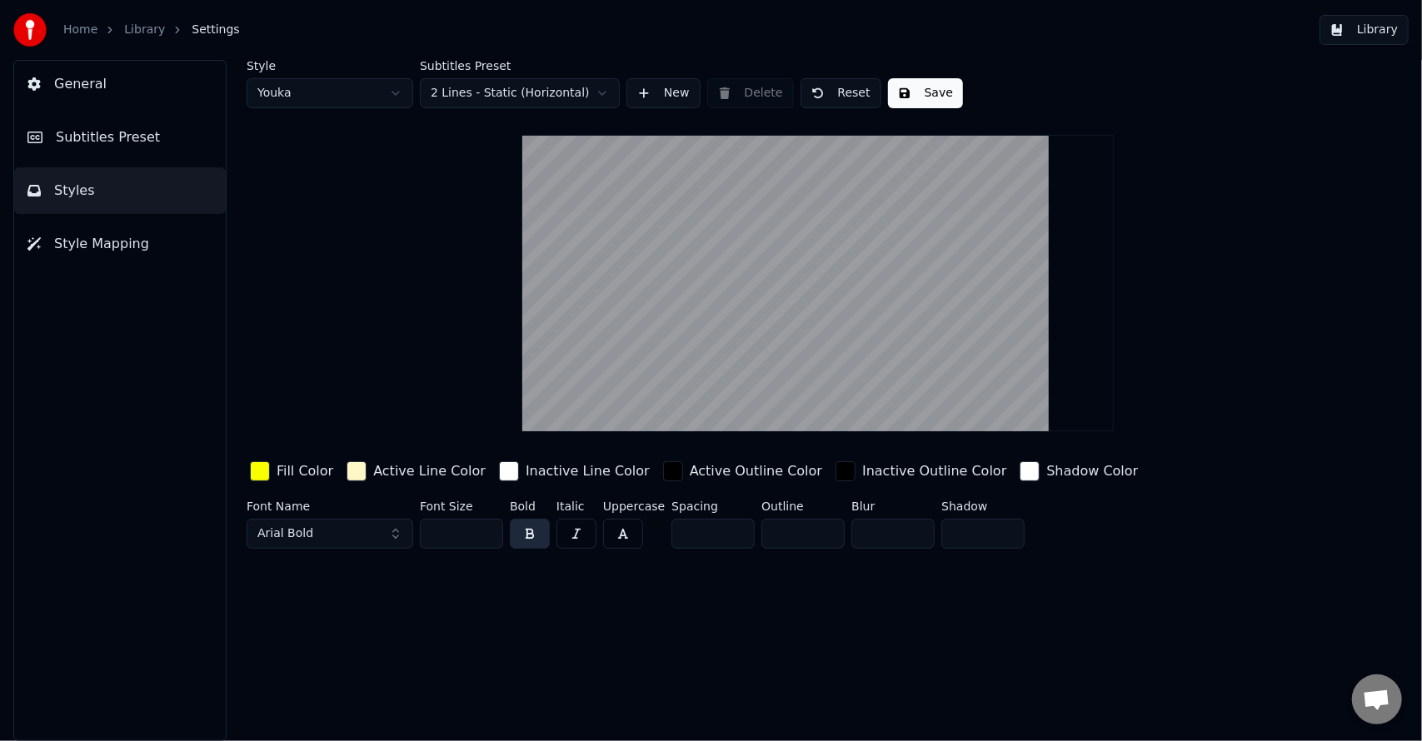
click at [130, 80] on button "General" at bounding box center [120, 84] width 212 height 47
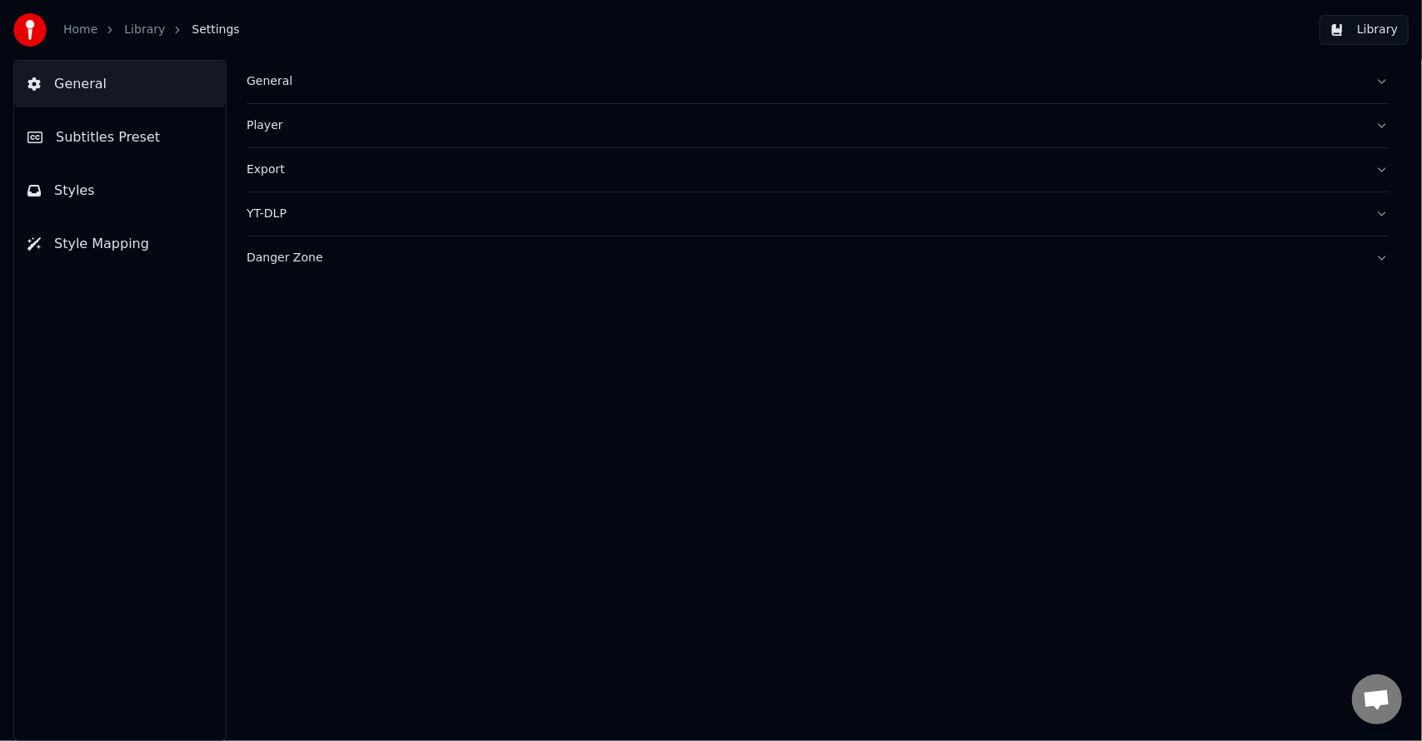
click at [122, 190] on button "Styles" at bounding box center [120, 190] width 212 height 47
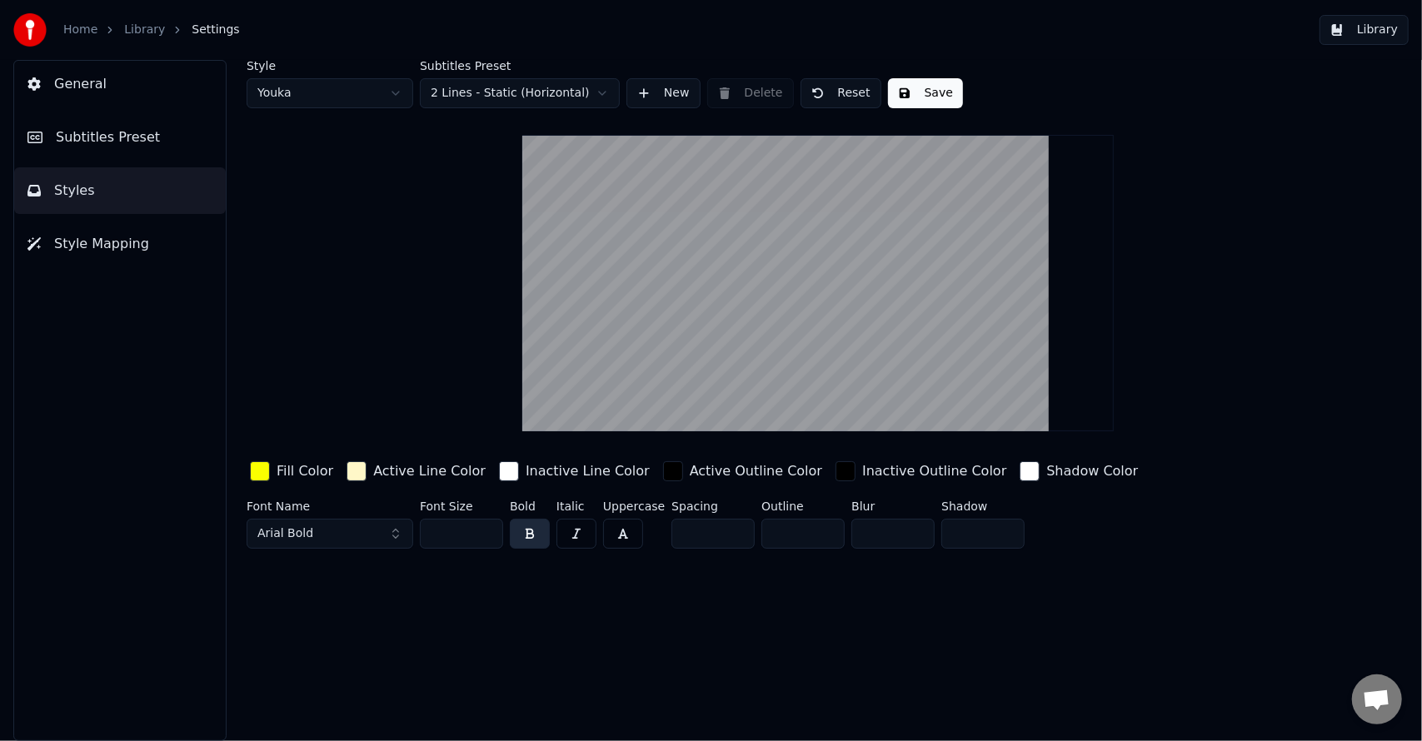
click at [147, 37] on link "Library" at bounding box center [144, 30] width 41 height 17
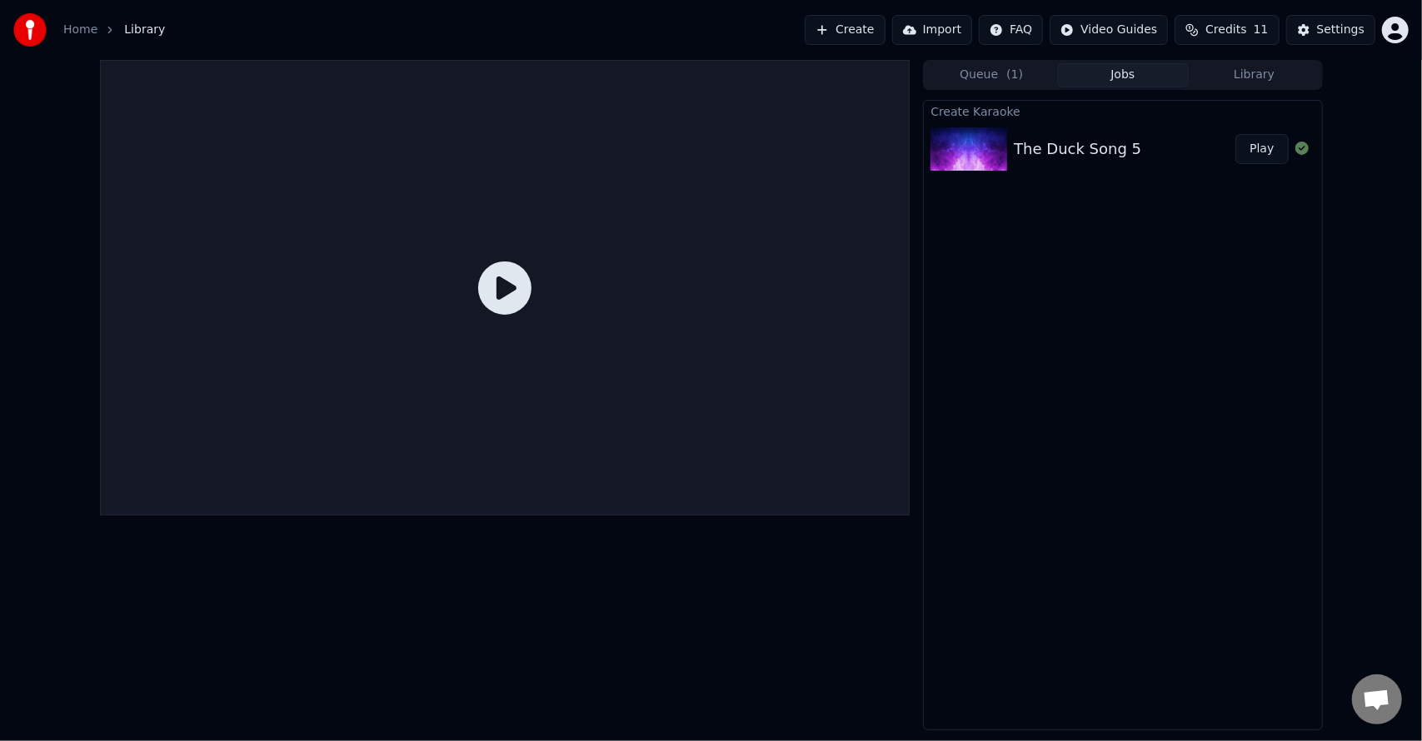
click at [1270, 144] on button "Play" at bounding box center [1261, 149] width 52 height 30
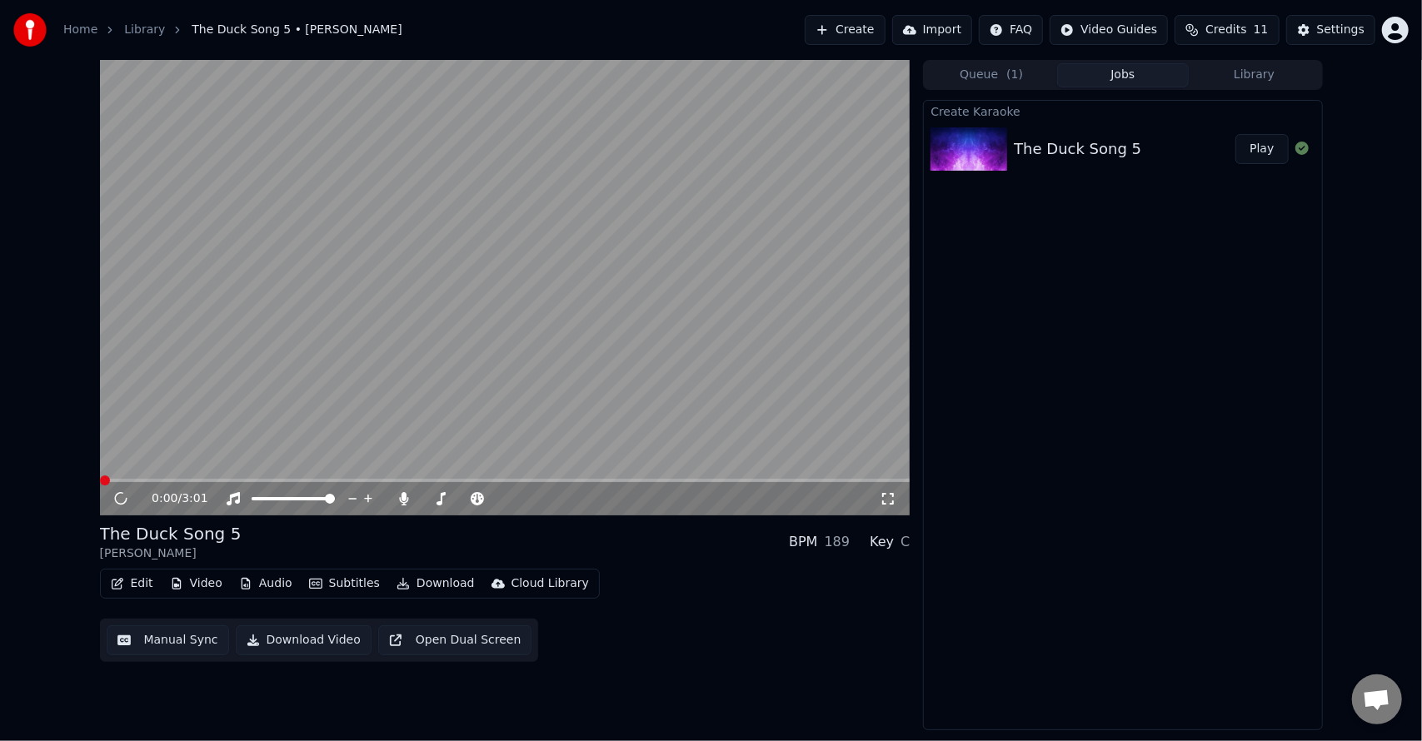
click at [559, 321] on video at bounding box center [505, 288] width 811 height 456
click at [280, 406] on video at bounding box center [505, 288] width 811 height 456
click at [127, 585] on button "Edit" at bounding box center [132, 583] width 56 height 23
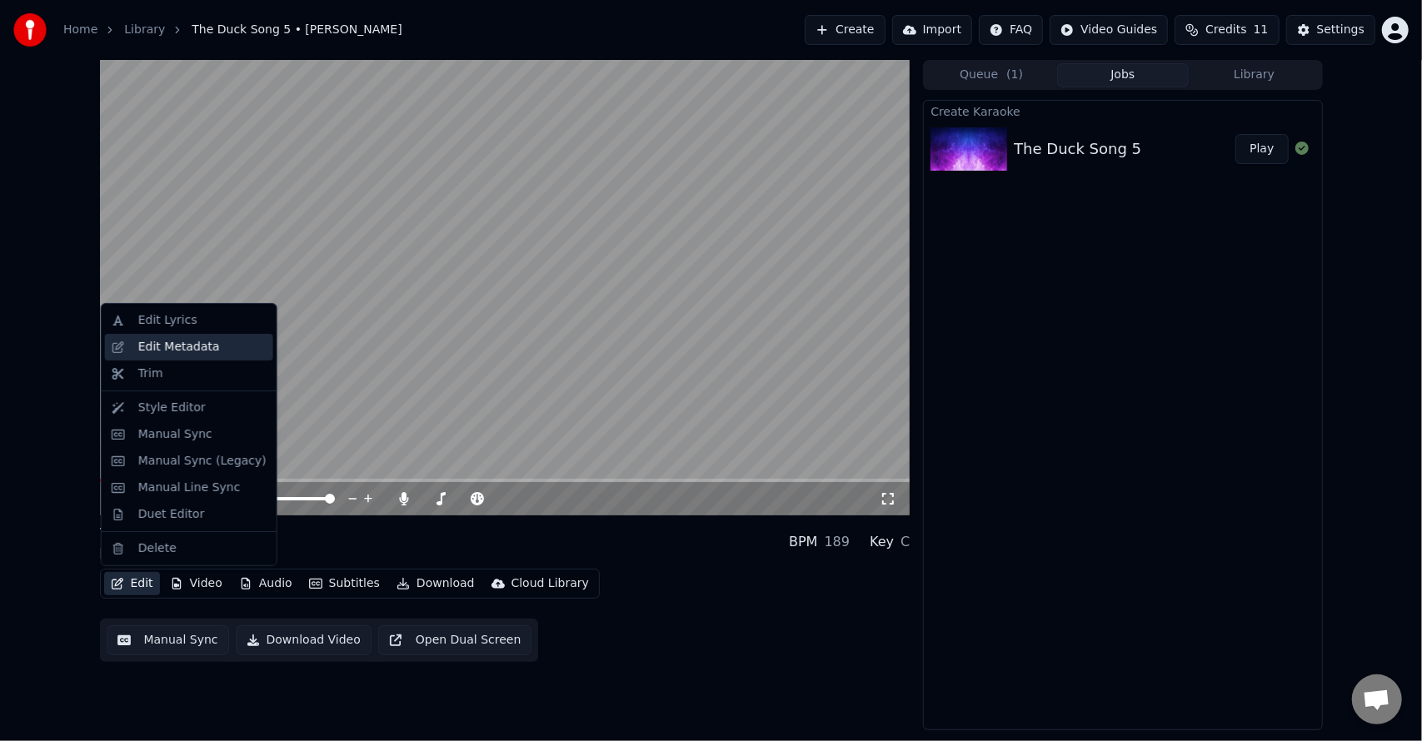
click at [157, 348] on div "Edit Metadata" at bounding box center [179, 347] width 82 height 17
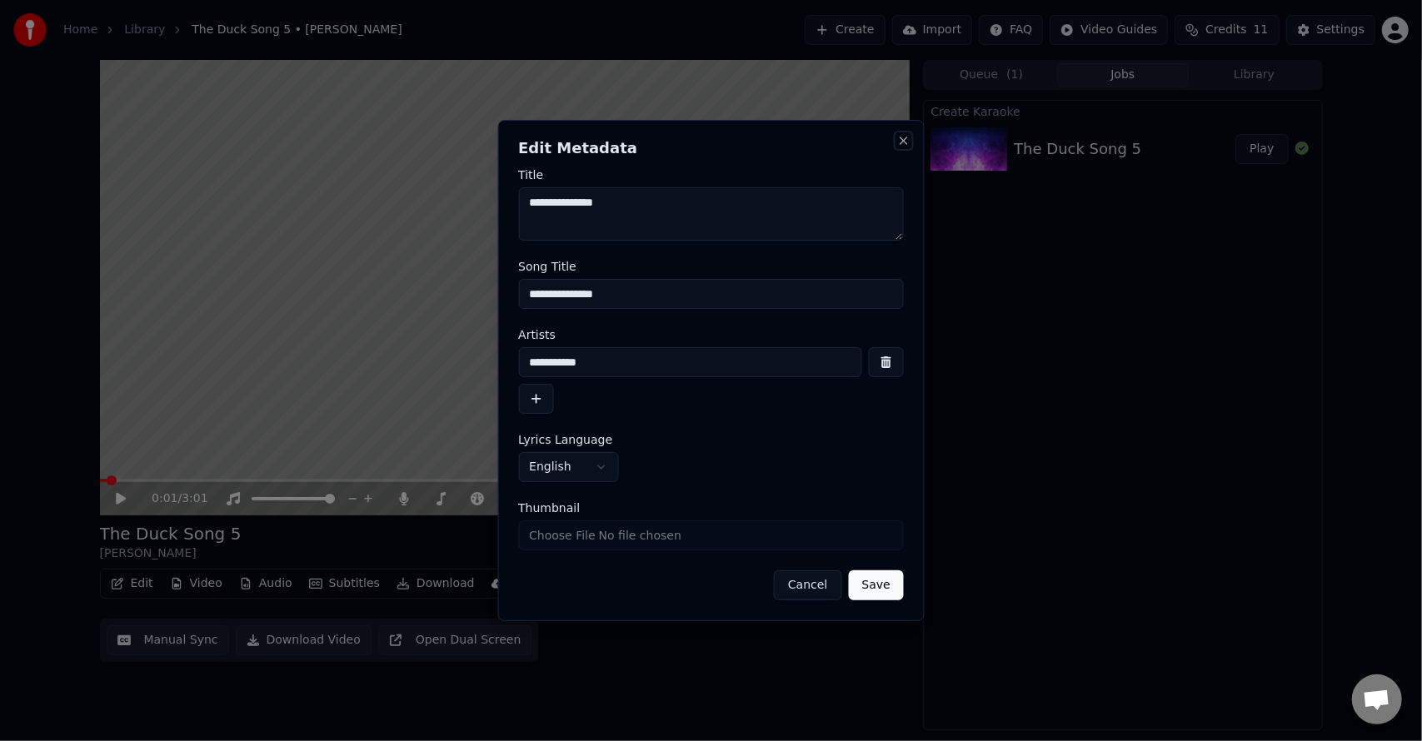
click at [903, 145] on button "Close" at bounding box center [903, 140] width 13 height 13
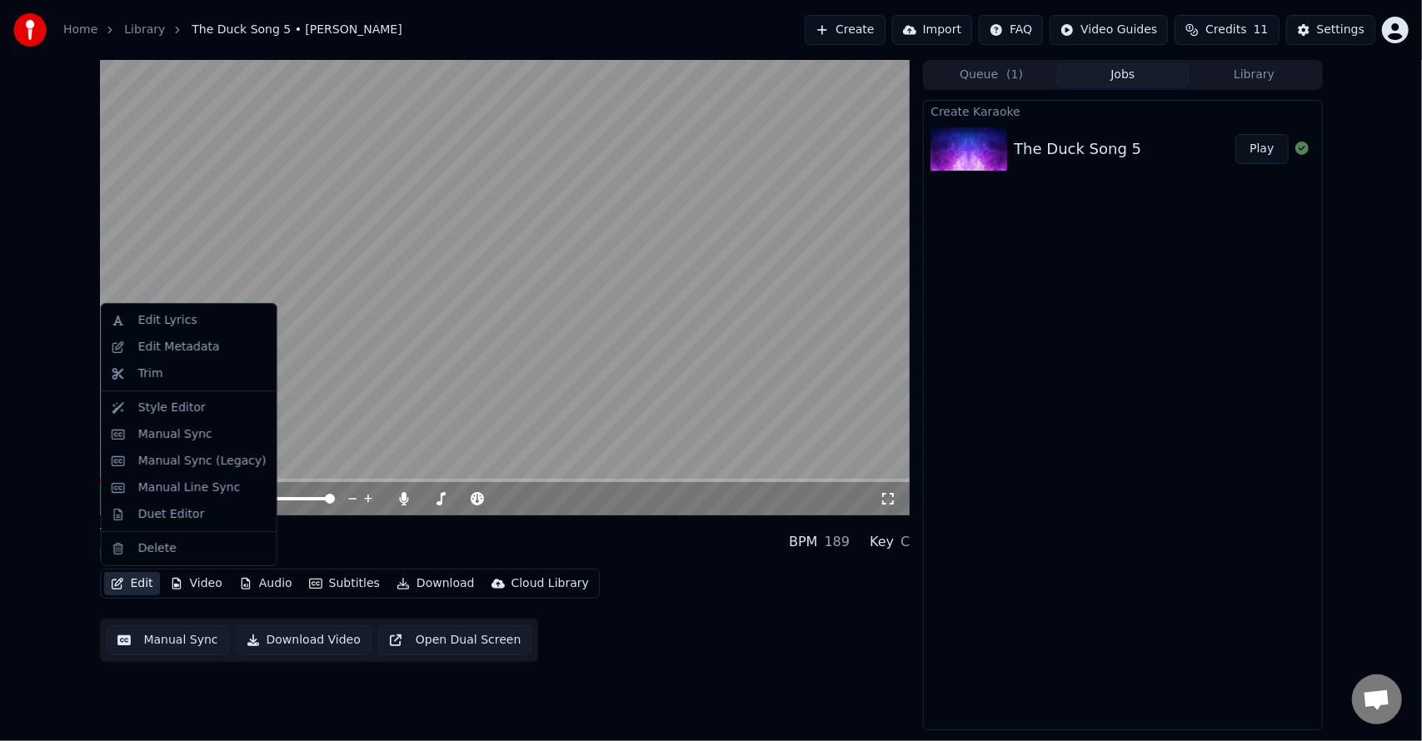
click at [148, 581] on button "Edit" at bounding box center [132, 583] width 56 height 23
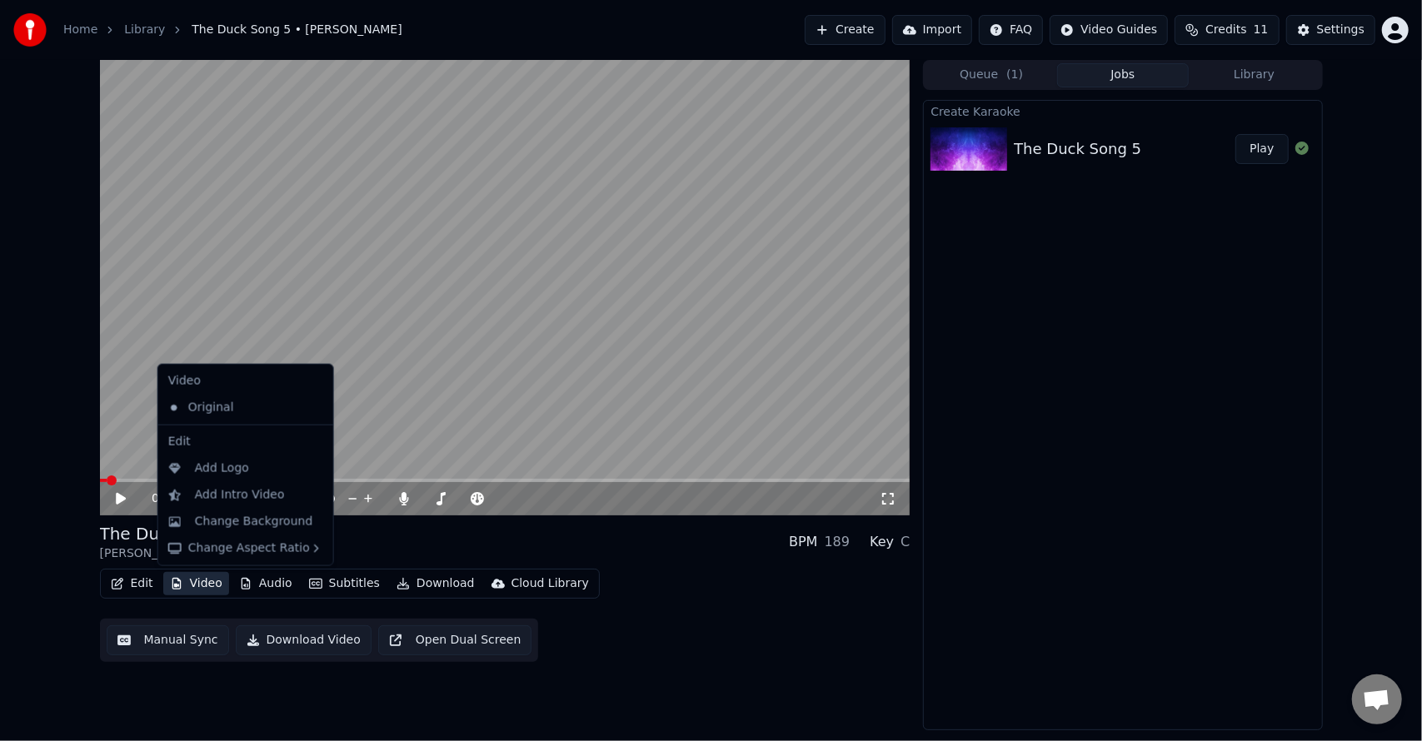
click at [191, 604] on div "Edit Video Audio Subtitles Download Cloud Library Manual Sync Download Video Op…" at bounding box center [505, 615] width 811 height 93
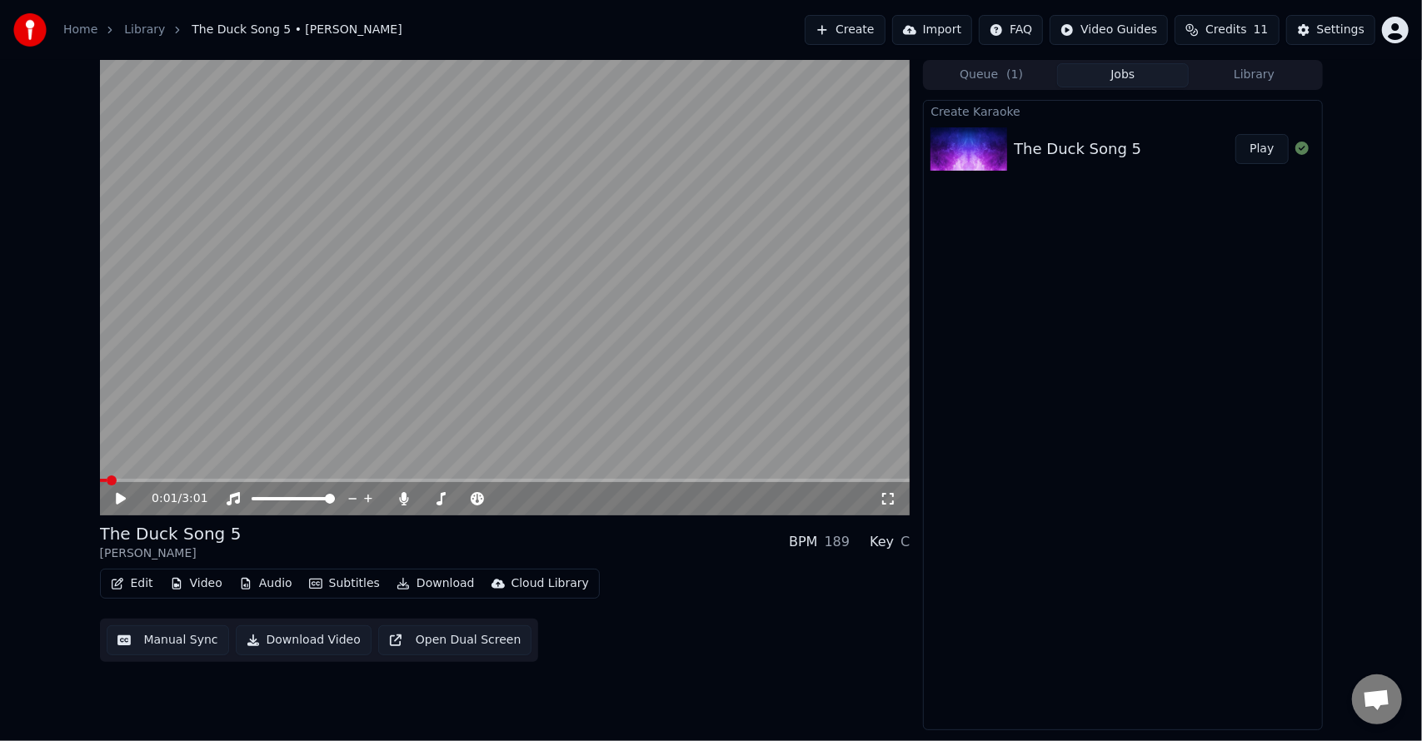
click at [198, 586] on button "Video" at bounding box center [196, 583] width 66 height 23
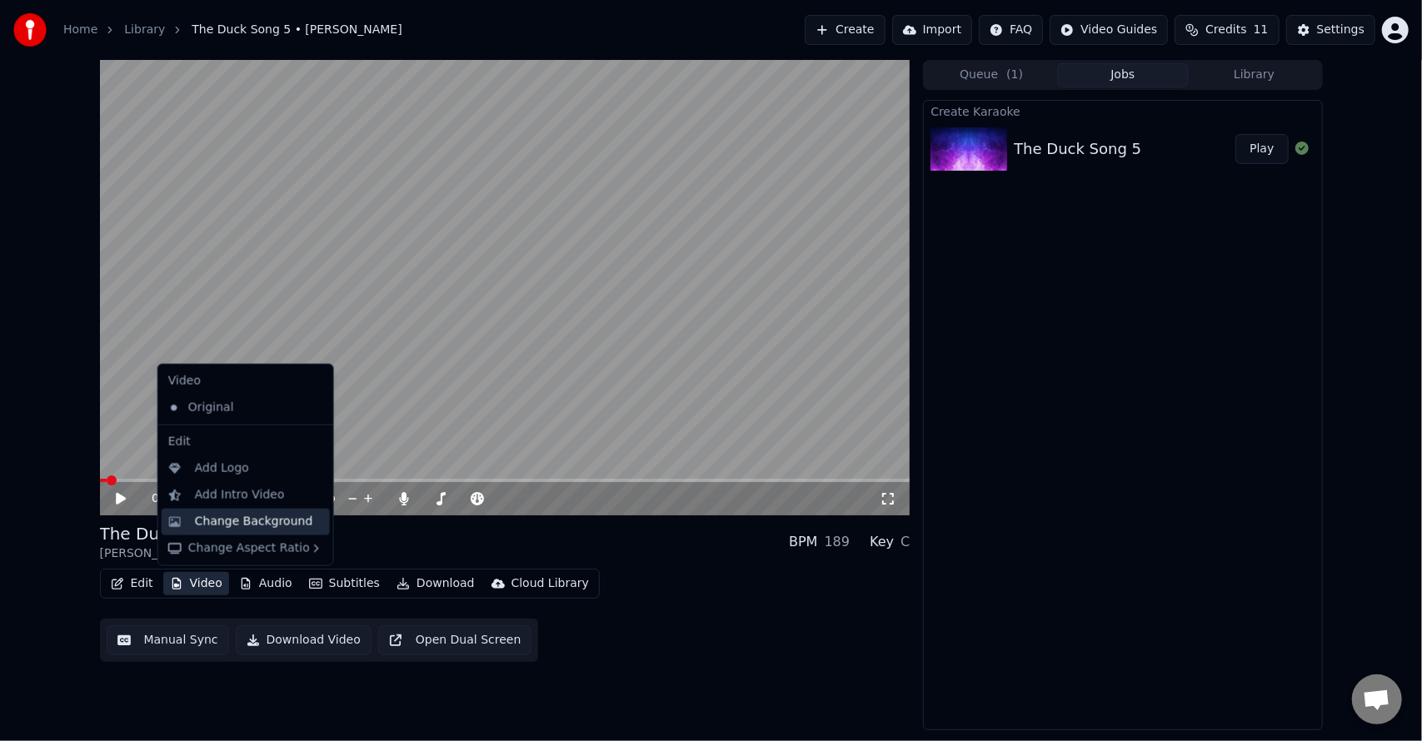
click at [233, 527] on div "Change Background" at bounding box center [254, 522] width 118 height 17
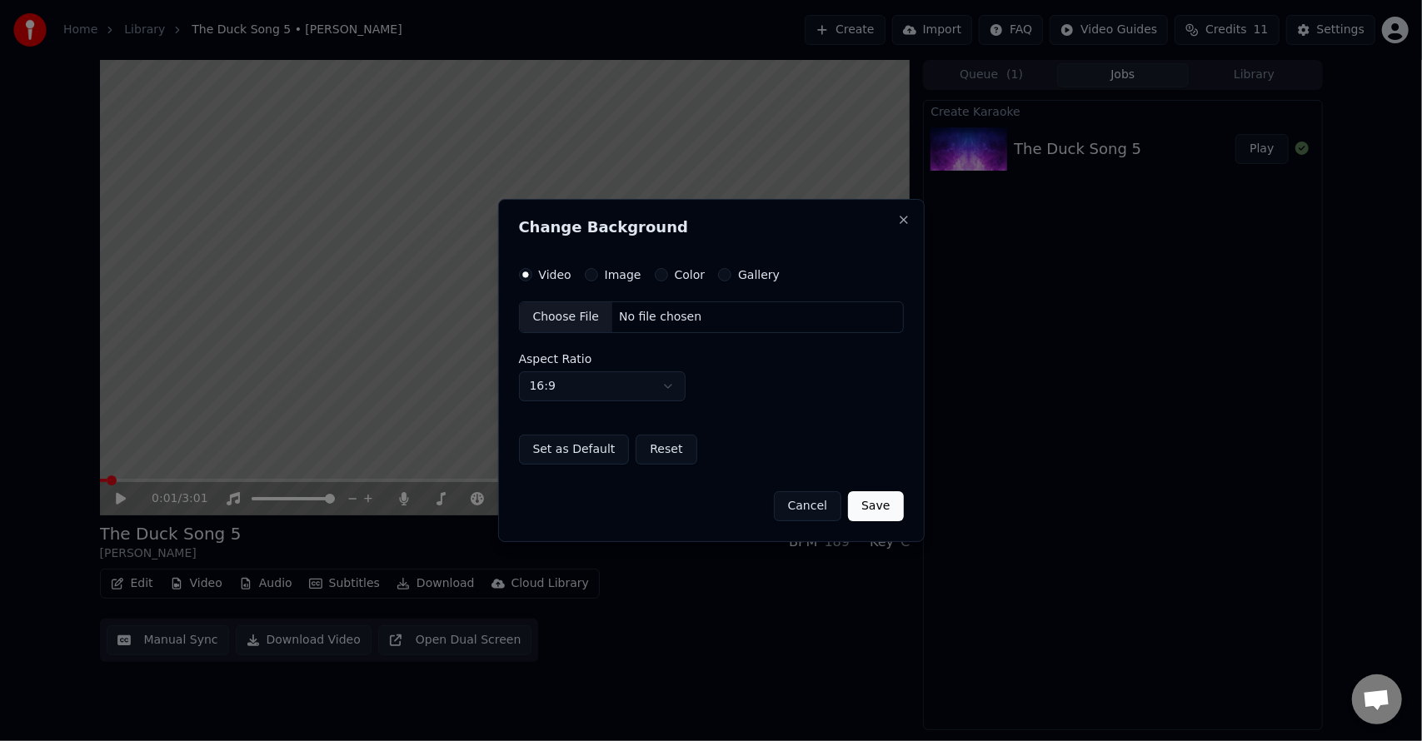
click at [660, 275] on button "Color" at bounding box center [661, 274] width 13 height 13
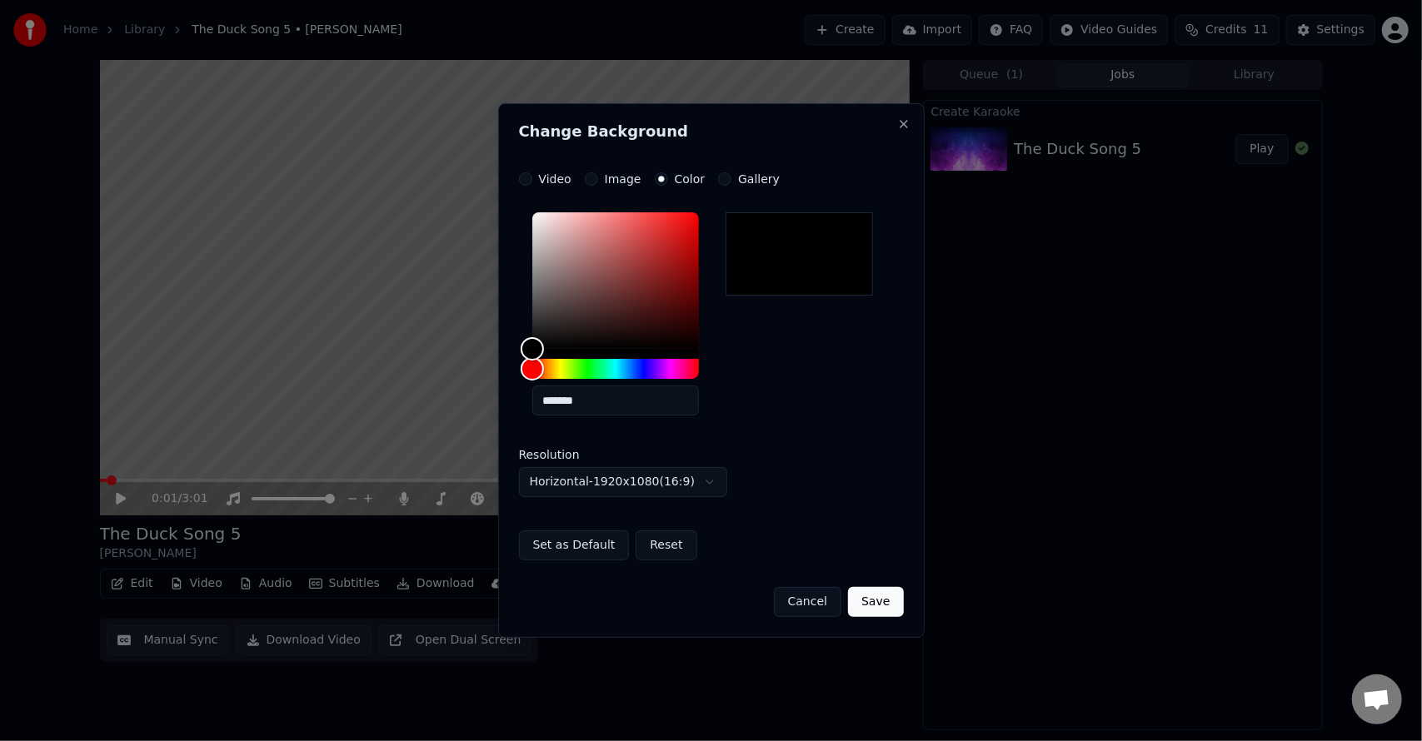
click at [887, 584] on div "Cancel Save" at bounding box center [711, 595] width 385 height 43
click at [877, 603] on button "Save" at bounding box center [875, 602] width 55 height 30
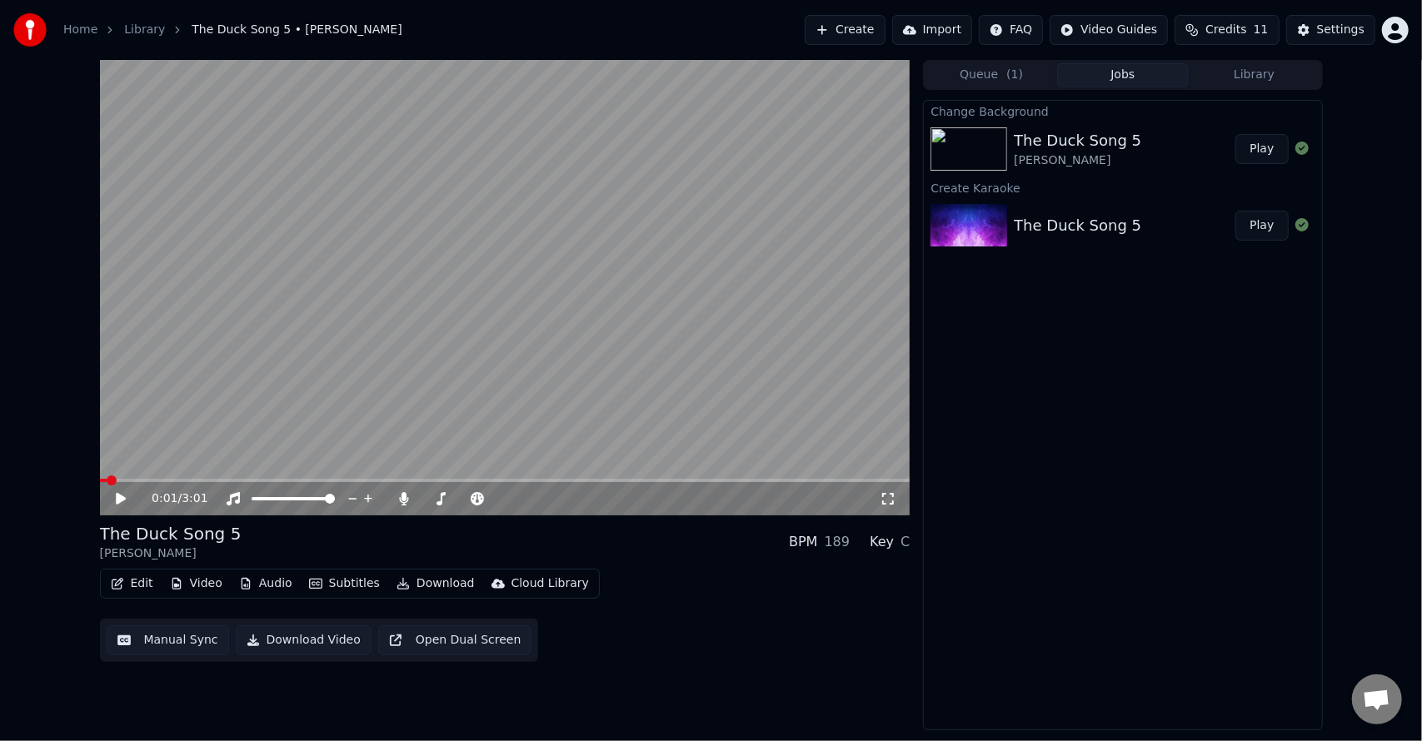
click at [1264, 155] on button "Play" at bounding box center [1261, 149] width 52 height 30
click at [198, 476] on video at bounding box center [505, 288] width 811 height 456
click at [287, 483] on div "0:11 / 3:01" at bounding box center [505, 498] width 811 height 33
click at [289, 477] on video at bounding box center [505, 288] width 811 height 456
click at [362, 476] on video at bounding box center [505, 288] width 811 height 456
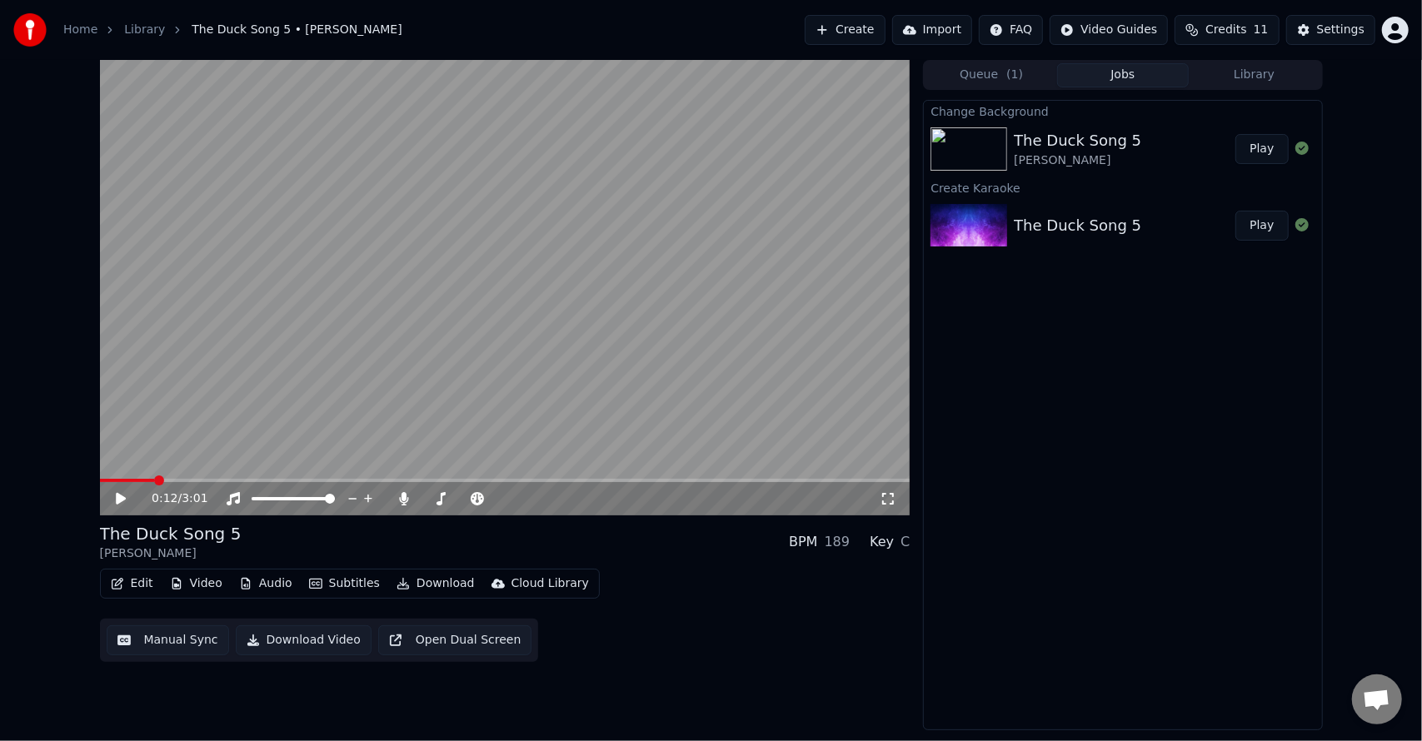
click at [367, 480] on span at bounding box center [505, 480] width 811 height 3
click at [359, 443] on video at bounding box center [505, 288] width 811 height 456
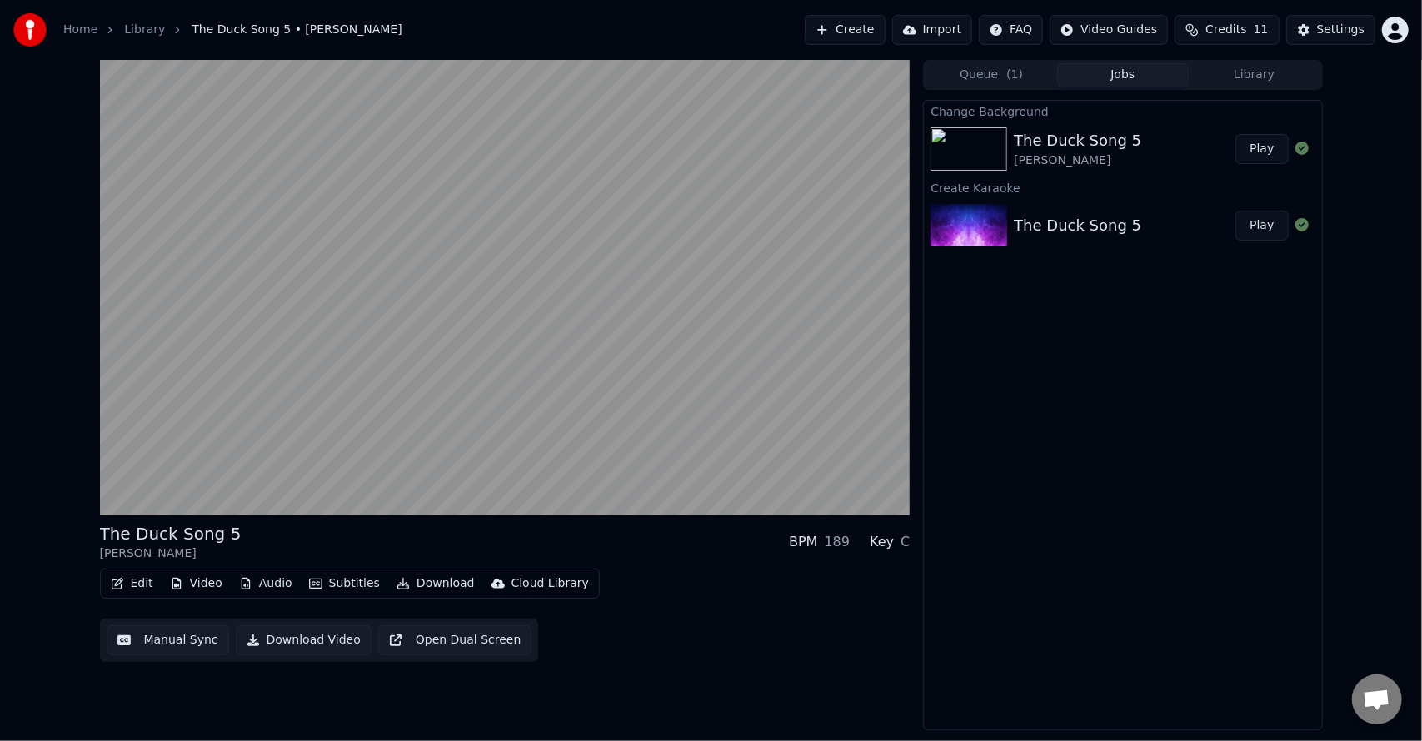
click at [539, 617] on div "Edit Video Audio Subtitles Download Cloud Library Manual Sync Download Video Op…" at bounding box center [505, 615] width 811 height 93
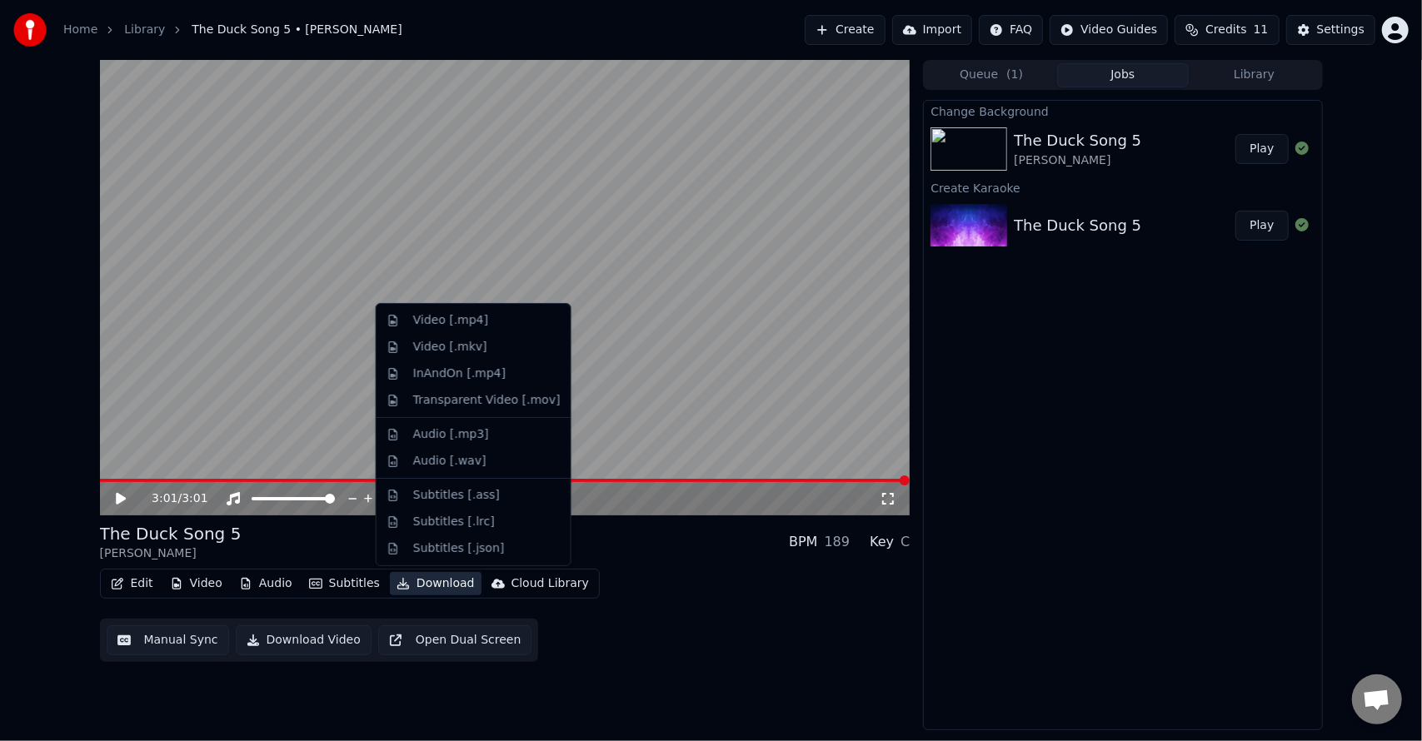
click at [427, 584] on button "Download" at bounding box center [436, 583] width 92 height 23
click at [471, 319] on div "Video [.mp4]" at bounding box center [450, 320] width 75 height 17
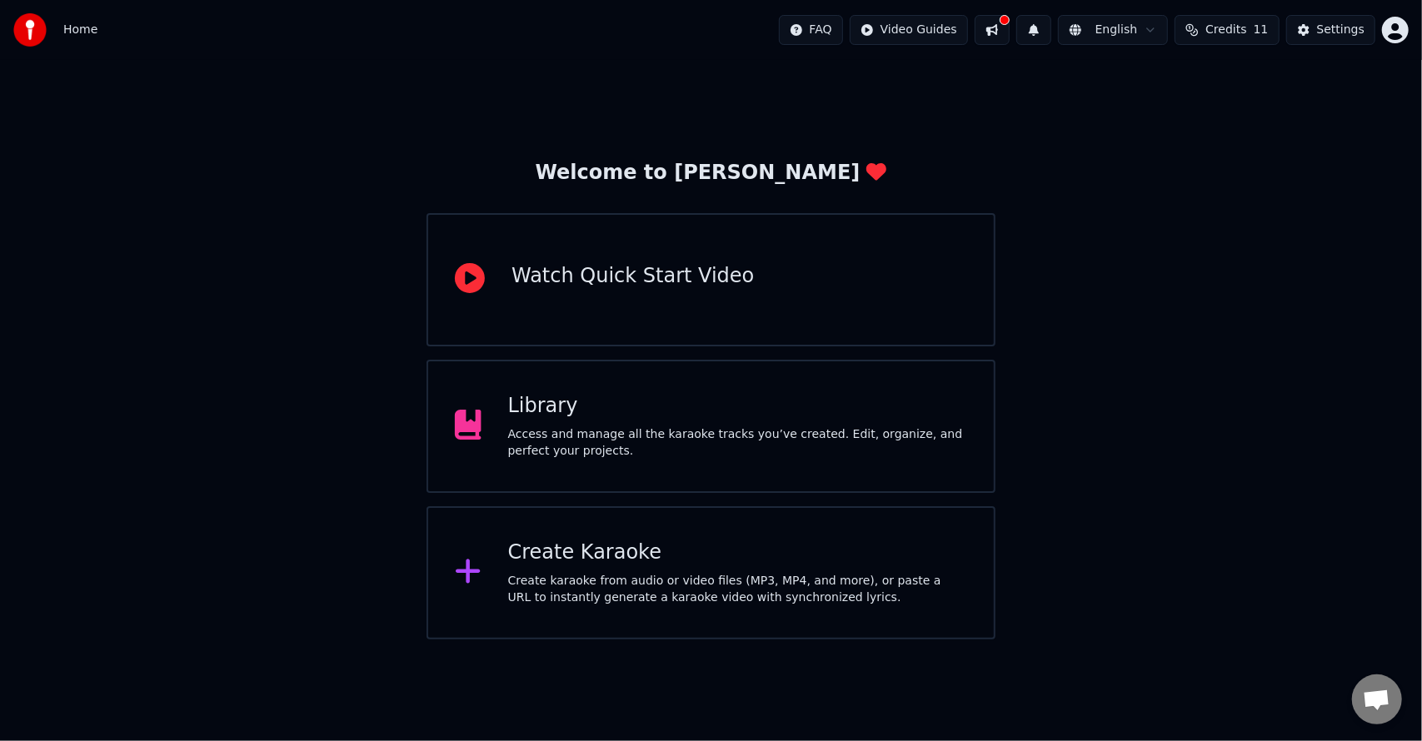
click at [694, 440] on div "Access and manage all the karaoke tracks you’ve created. Edit, organize, and pe…" at bounding box center [737, 443] width 459 height 33
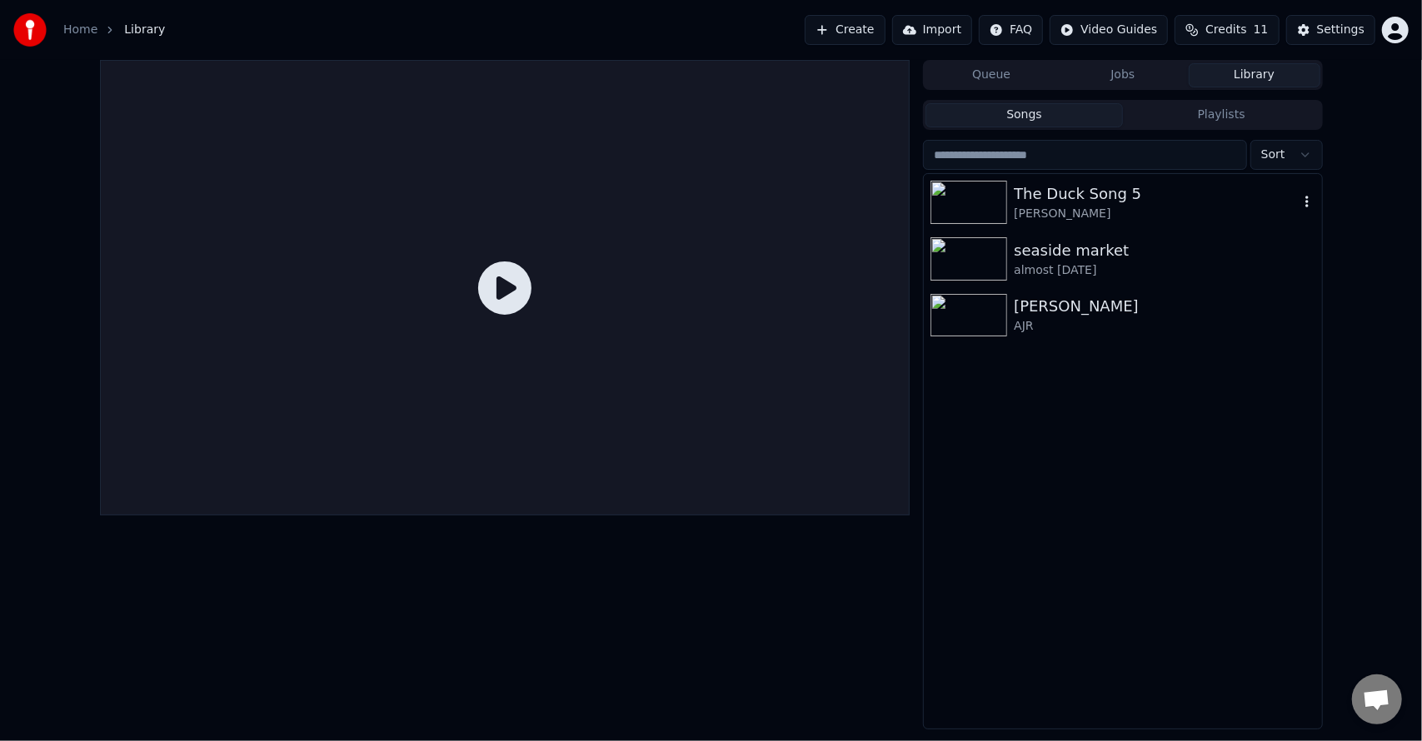
click at [1125, 206] on div "[PERSON_NAME]" at bounding box center [1156, 214] width 284 height 17
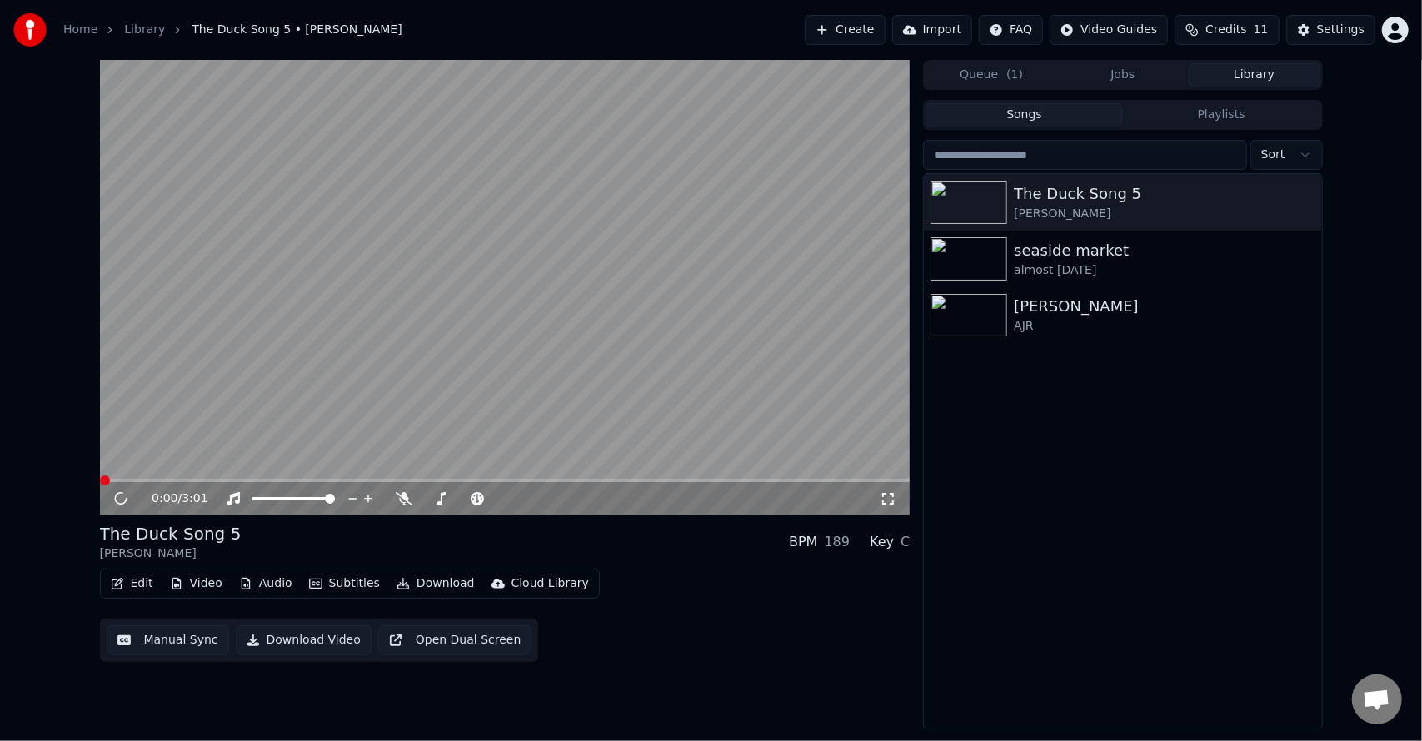
click at [435, 362] on video at bounding box center [505, 288] width 811 height 456
click at [1398, 33] on html "Home Library The Duck Song 5 • Bryant Oden Create Import FAQ Video Guides Credi…" at bounding box center [711, 370] width 1422 height 741
click at [280, 645] on button "Download Video" at bounding box center [304, 641] width 136 height 30
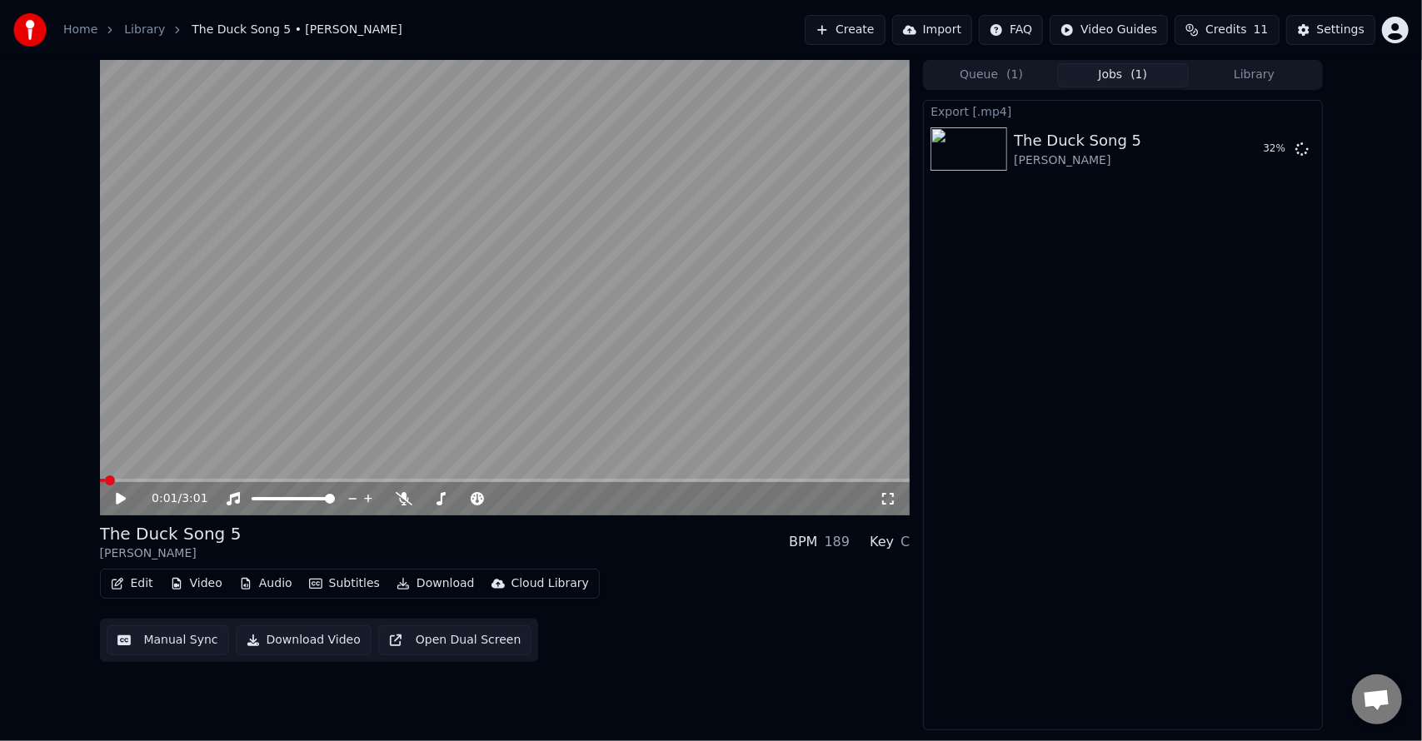
click at [211, 583] on button "Video" at bounding box center [196, 583] width 66 height 23
click at [427, 585] on button "Download" at bounding box center [436, 583] width 92 height 23
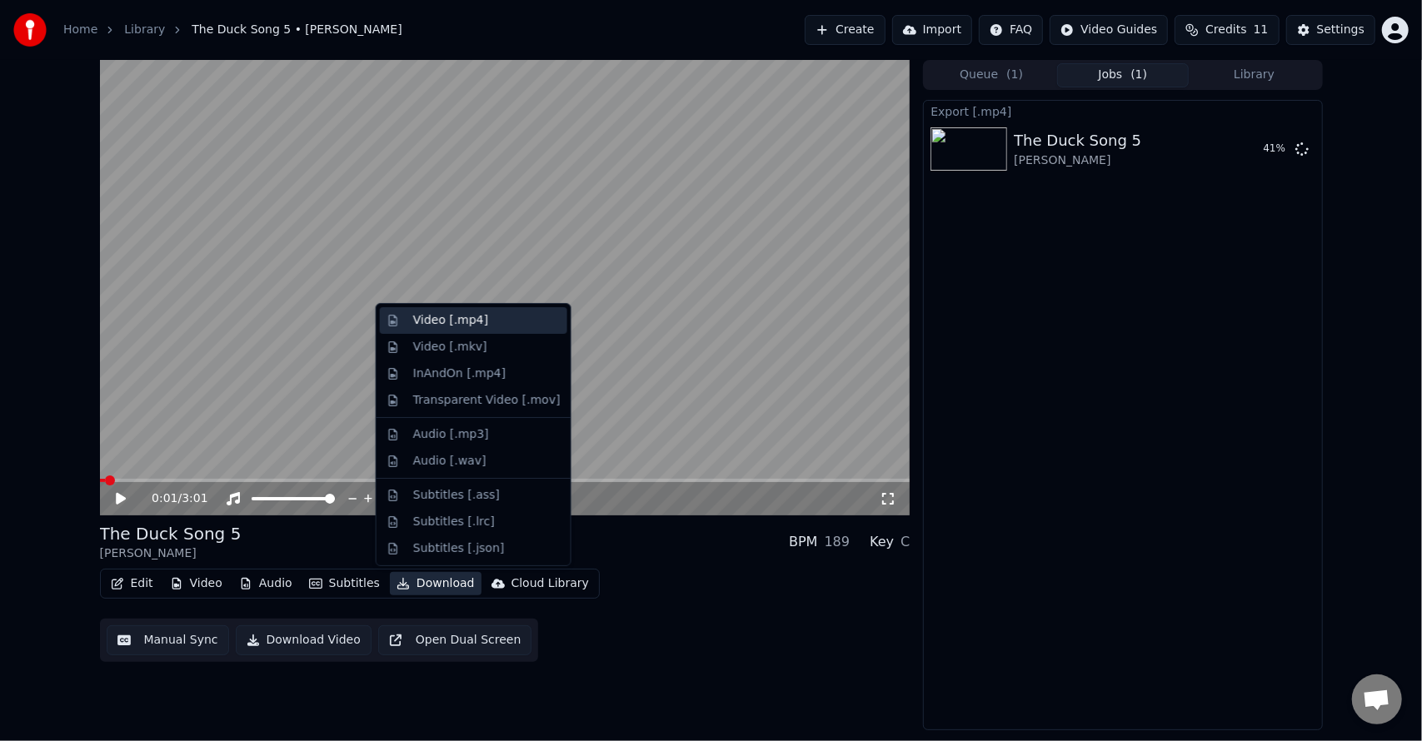
click at [465, 312] on div "Video [.mp4]" at bounding box center [450, 320] width 75 height 17
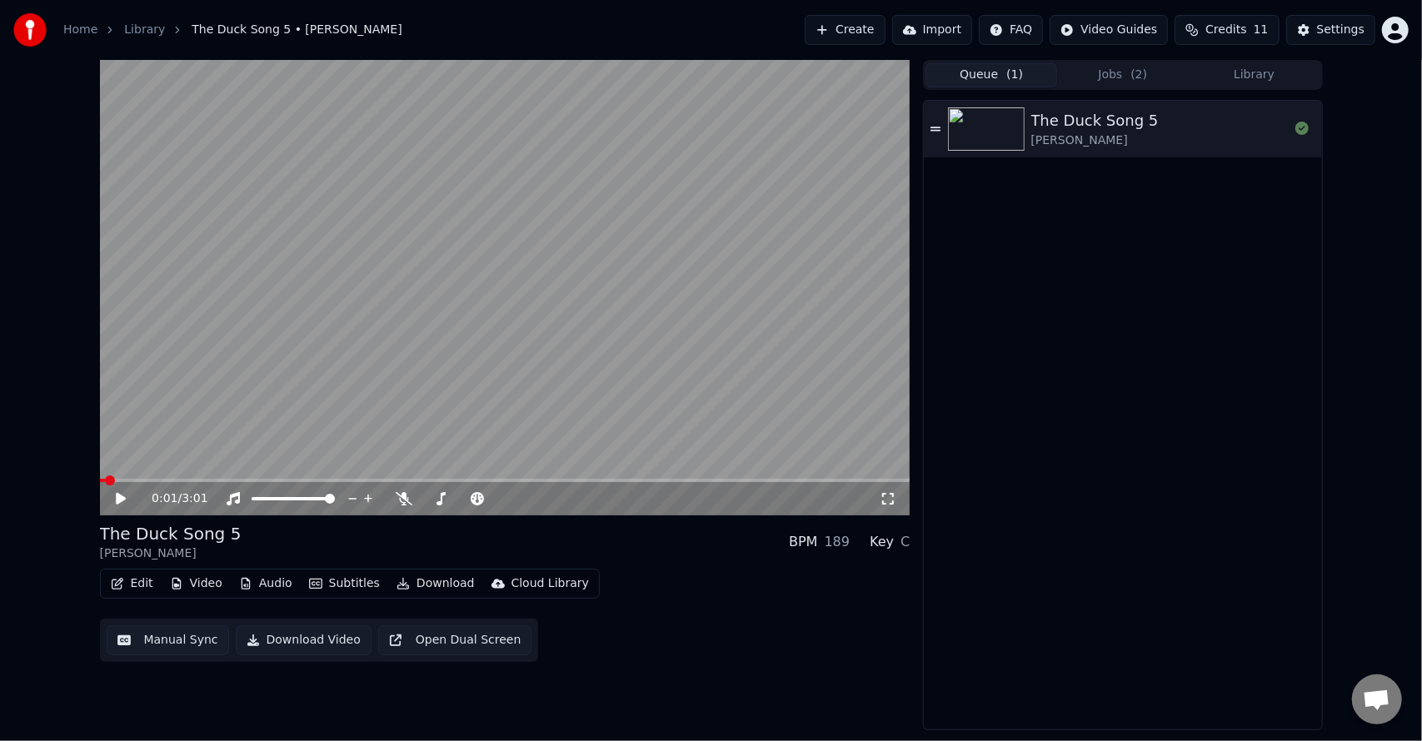
click at [1037, 76] on button "Queue ( 1 )" at bounding box center [992, 75] width 132 height 24
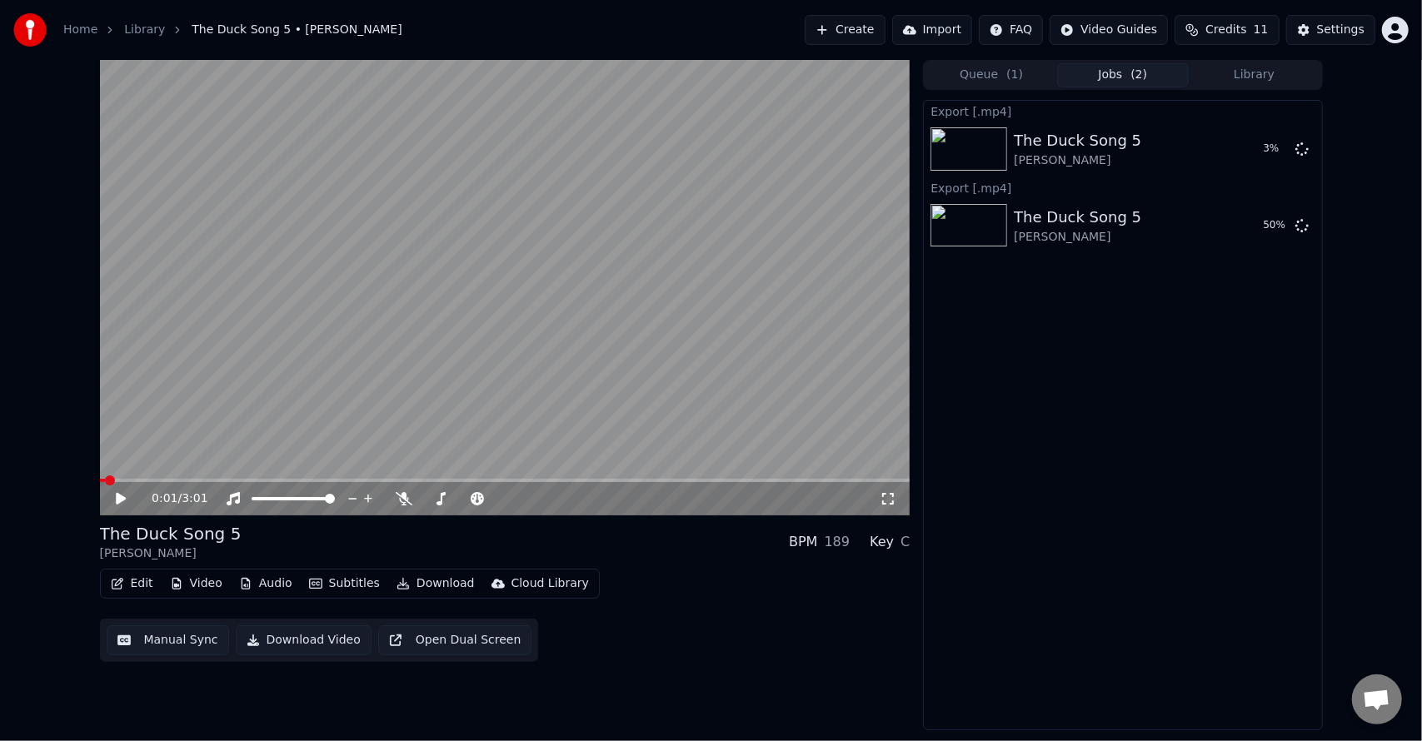
click at [1095, 77] on button "Jobs ( 2 )" at bounding box center [1123, 75] width 132 height 24
click at [1221, 67] on button "Library" at bounding box center [1255, 75] width 132 height 24
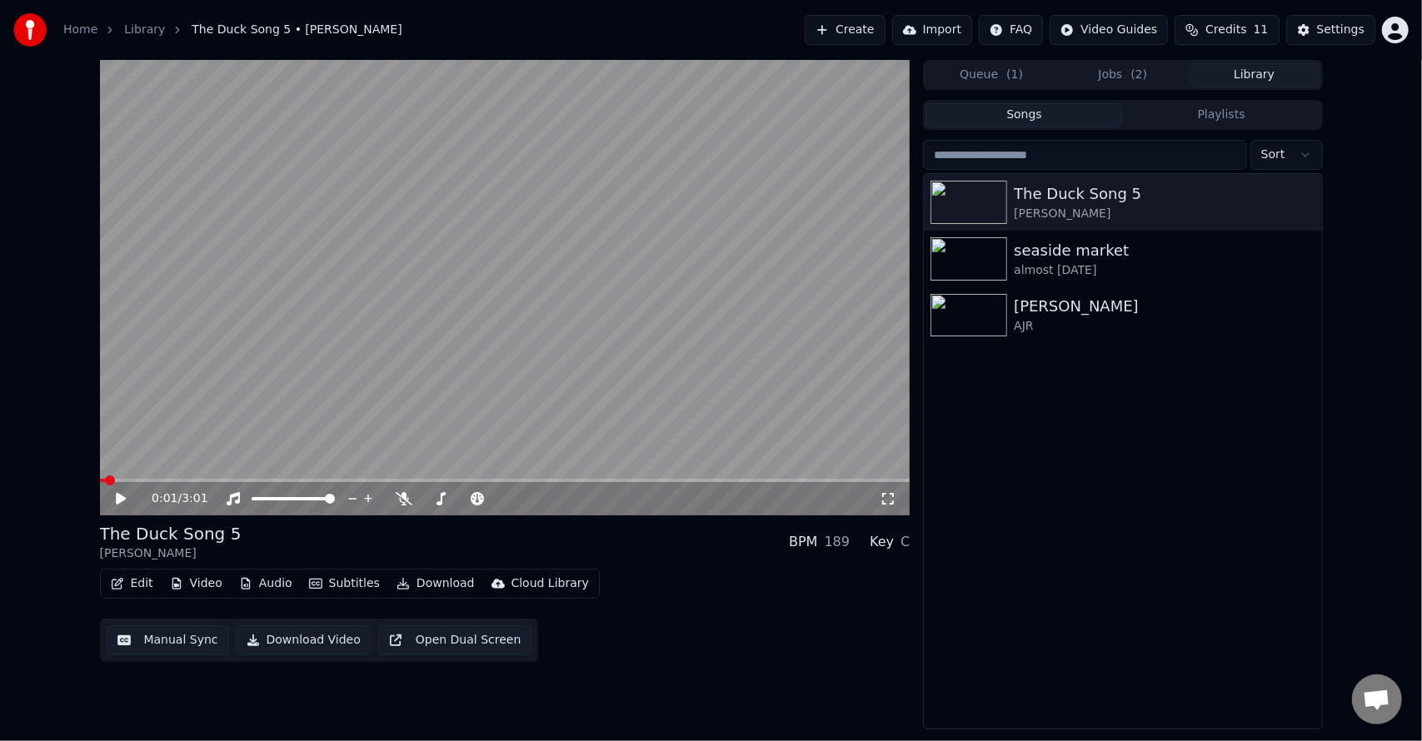
click at [1117, 72] on button "Jobs ( 2 )" at bounding box center [1123, 75] width 132 height 24
